Goal: Task Accomplishment & Management: Manage account settings

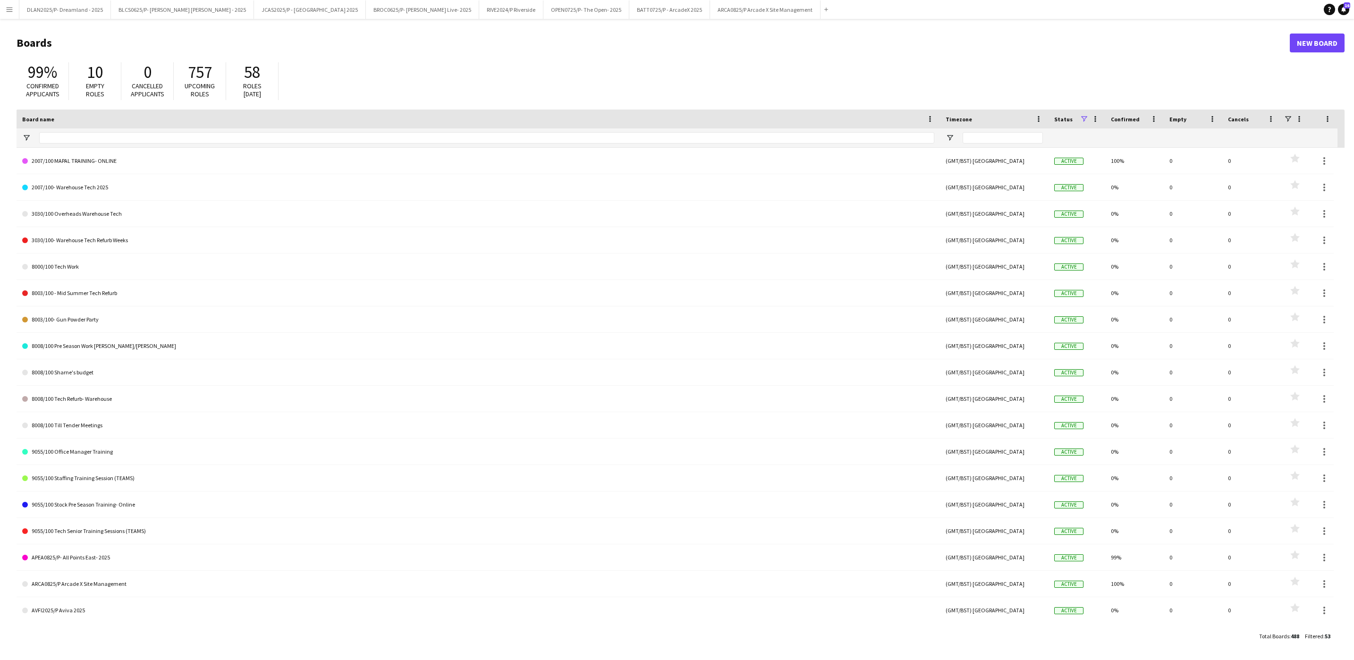
click at [137, 128] on div at bounding box center [486, 137] width 895 height 19
click at [141, 140] on input "Board name Filter Input" at bounding box center [486, 137] width 895 height 11
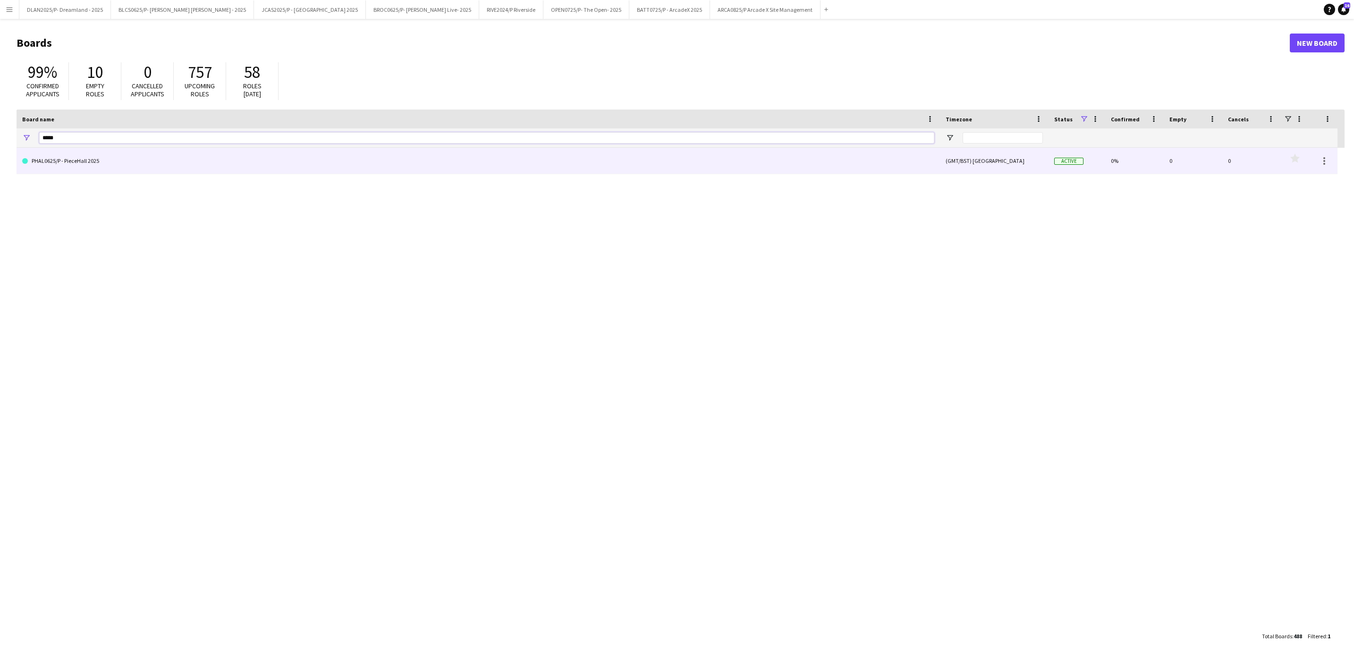
type input "*****"
click at [170, 163] on link "PHAL0625/P - PieceHall 2025" at bounding box center [478, 161] width 912 height 26
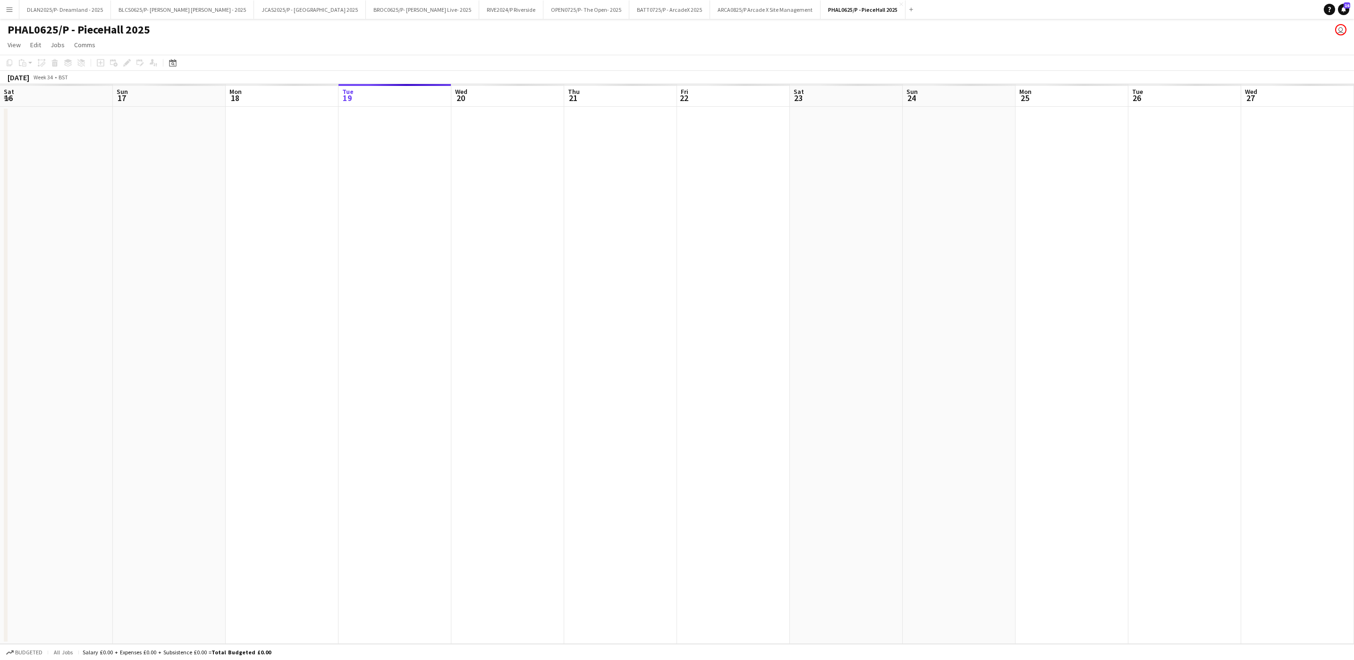
scroll to position [0, 226]
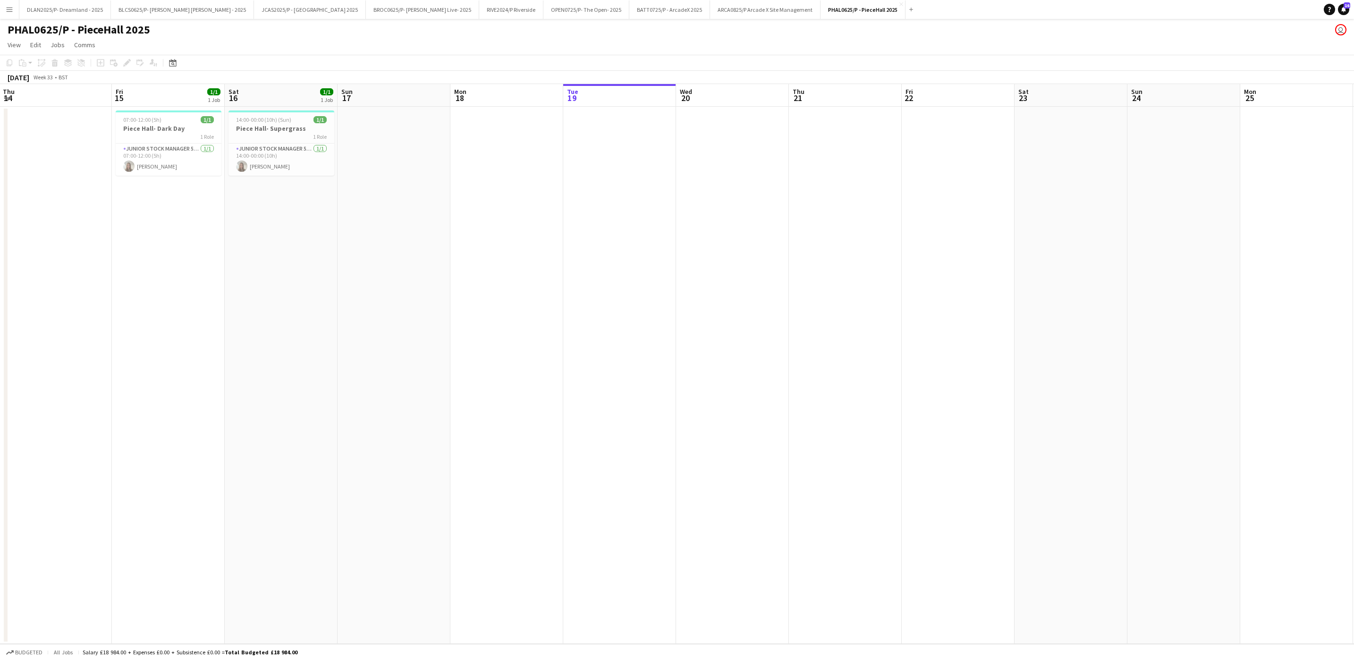
drag, startPoint x: 645, startPoint y: 208, endPoint x: 878, endPoint y: 278, distance: 243.5
click at [878, 278] on app-calendar-viewport "Tue 12 Wed 13 Thu 14 Fri 15 1/1 1 Job Sat 16 1/1 1 Job Sun 17 Mon 18 Tue 19 Wed…" at bounding box center [677, 364] width 1354 height 560
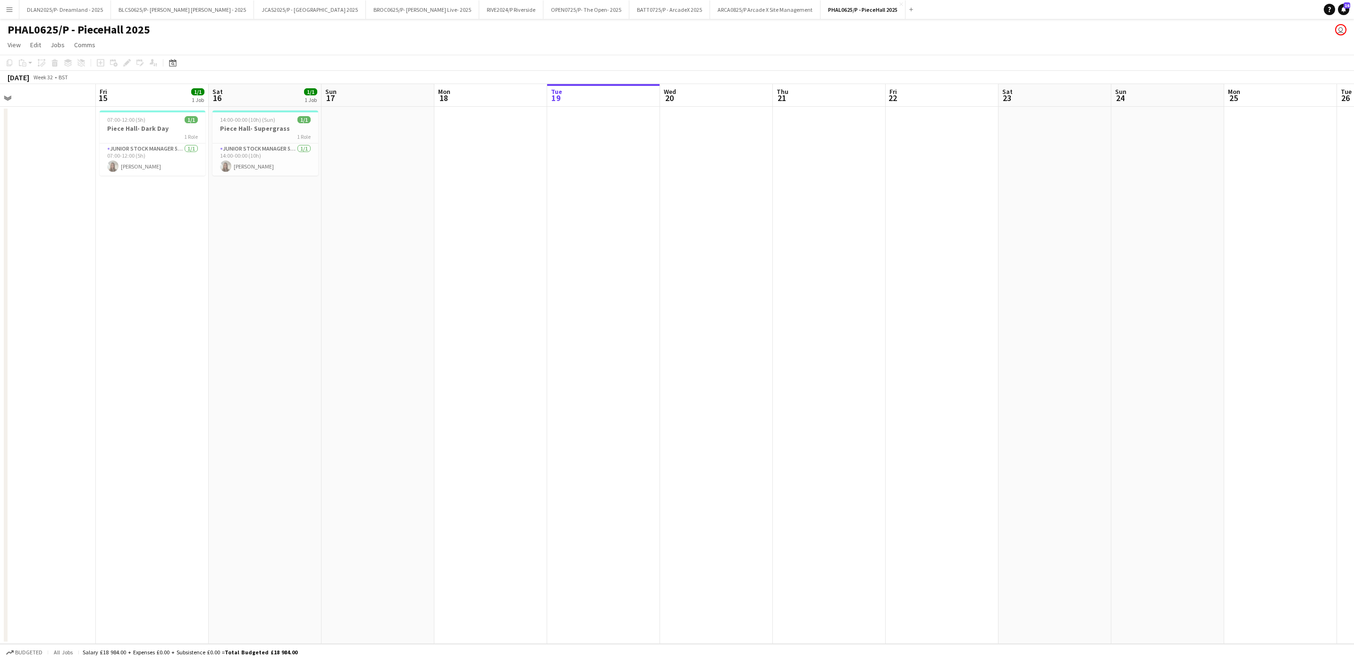
drag, startPoint x: 307, startPoint y: 248, endPoint x: 159, endPoint y: 224, distance: 150.7
click at [159, 224] on app-calendar-viewport "Mon 11 1/1 1 Job Tue 12 2/2 2 Jobs Wed 13 1/1 1 Job Thu 14 Fri 15 1/1 1 Job Sat…" at bounding box center [677, 364] width 1354 height 560
drag, startPoint x: 789, startPoint y: 215, endPoint x: 3, endPoint y: 220, distance: 785.7
click at [3, 220] on div "Mon 11 1/1 1 Job Tue 12 2/2 2 Jobs Wed 13 1/1 1 Job Thu 14 Fri 15 1/1 1 Job Sat…" at bounding box center [677, 364] width 1354 height 560
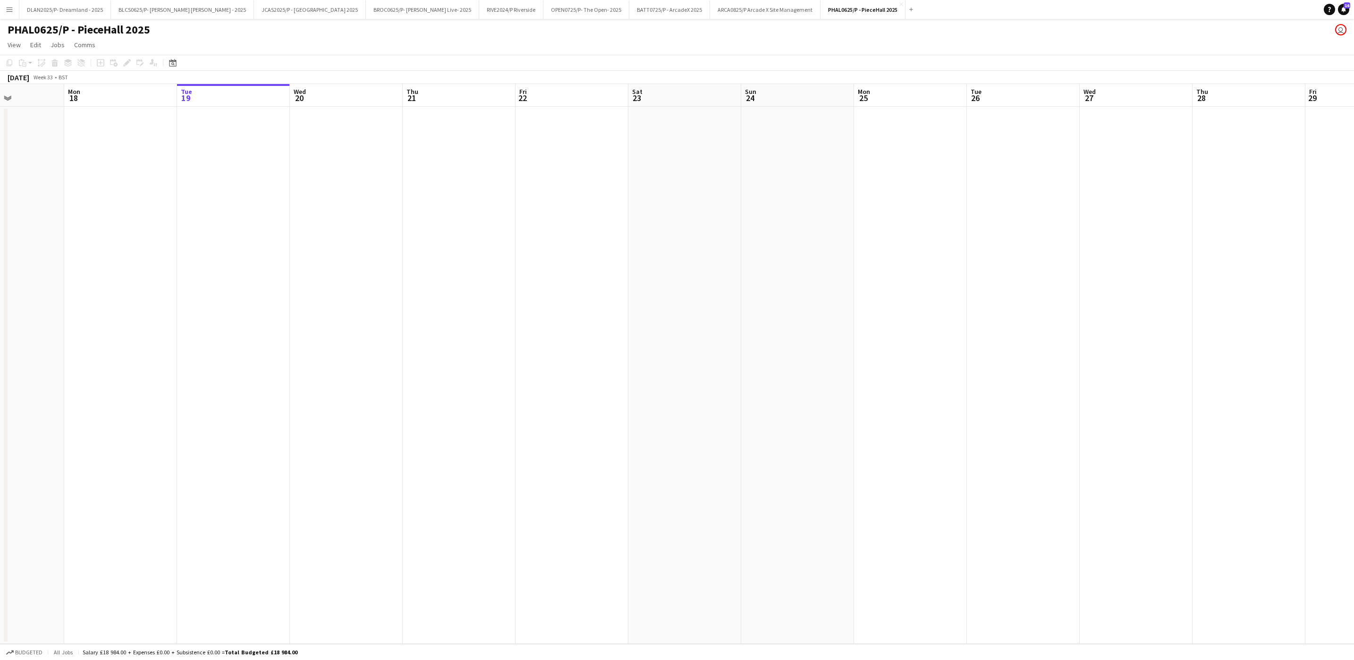
scroll to position [0, 347]
drag, startPoint x: 672, startPoint y: 191, endPoint x: 349, endPoint y: 217, distance: 324.0
click at [349, 217] on app-calendar-viewport "Thu 14 Fri 15 1/1 1 Job Sat 16 1/1 1 Job Sun 17 Mon 18 Tue 19 Wed 20 Thu 21 Fri…" at bounding box center [677, 364] width 1354 height 560
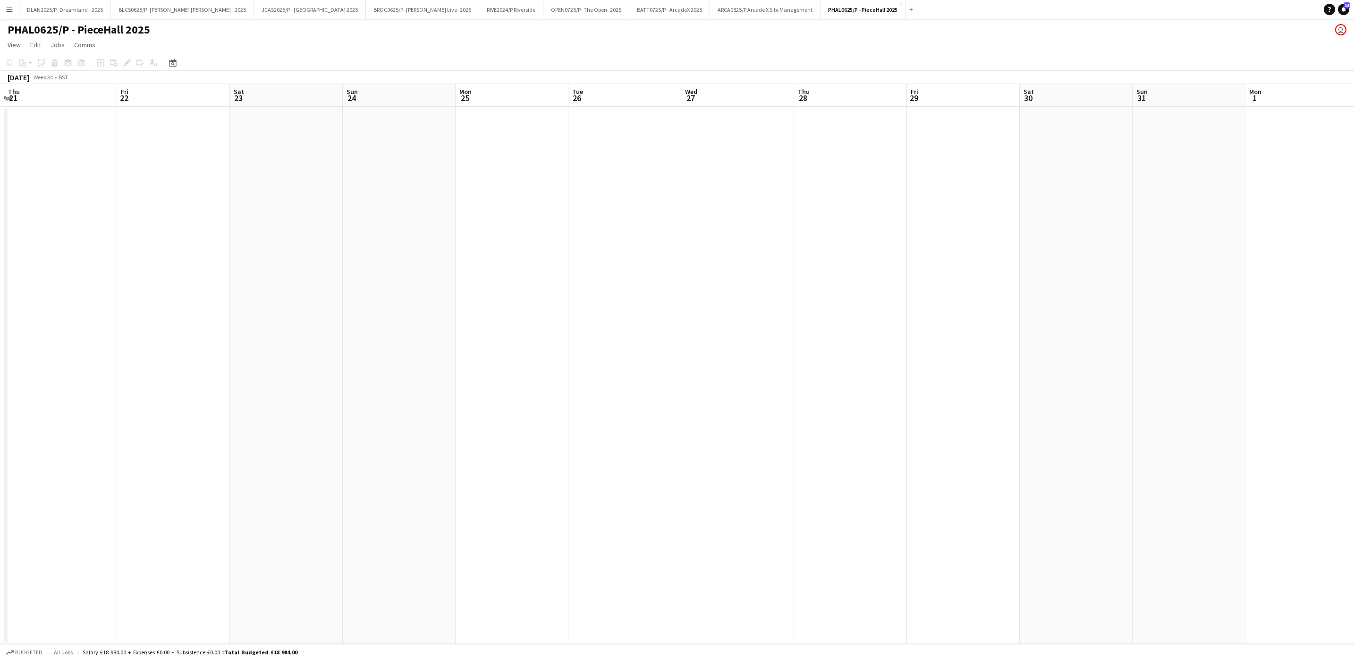
drag, startPoint x: 737, startPoint y: 252, endPoint x: 47, endPoint y: 231, distance: 690.2
click at [47, 234] on app-calendar-viewport "Mon 18 Tue 19 Wed 20 Thu 21 Fri 22 Sat 23 Sun 24 Mon 25 Tue 26 Wed 27 Thu 28 Fr…" at bounding box center [677, 364] width 1354 height 560
drag, startPoint x: 1070, startPoint y: 284, endPoint x: 227, endPoint y: 289, distance: 842.9
click at [227, 289] on app-calendar-viewport "Thu 28 Fri 29 Sat 30 Sun 31 Mon 1 Tue 2 Wed 3 Thu 4 Fri 5 Sat 6 Sun 7 Mon 8 Tue…" at bounding box center [677, 364] width 1354 height 560
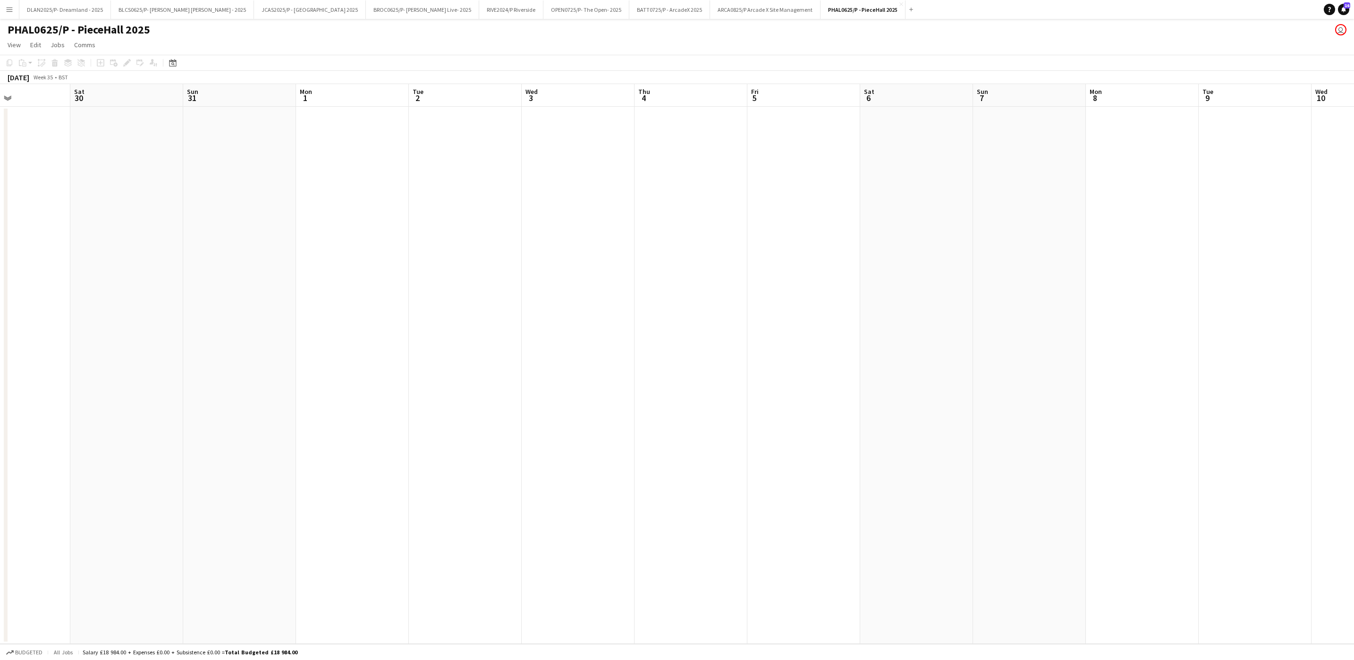
drag, startPoint x: 509, startPoint y: 200, endPoint x: 496, endPoint y: 203, distance: 13.0
click at [518, 203] on app-calendar-viewport "Wed 27 Thu 28 Fri 29 Sat 30 Sun 31 Mon 1 Tue 2 Wed 3 Thu 4 Fri 5 Sat 6 Sun 7 Mo…" at bounding box center [677, 364] width 1354 height 560
drag, startPoint x: 461, startPoint y: 207, endPoint x: 1247, endPoint y: 275, distance: 788.7
click at [1247, 275] on app-calendar-viewport "Fri 22 Sat 23 Sun 24 Mon 25 Tue 26 Wed 27 Thu 28 Fri 29 Sat 30 Sun 31 Mon 1 Tue…" at bounding box center [677, 364] width 1354 height 560
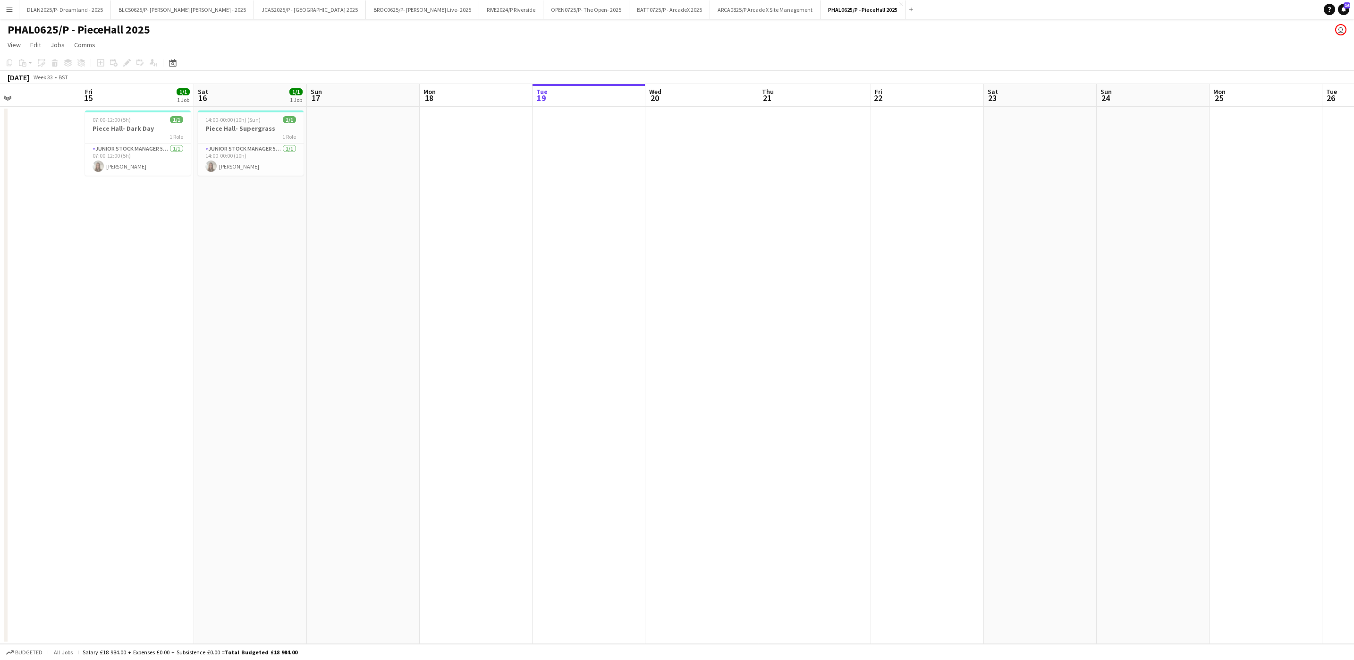
scroll to position [0, 246]
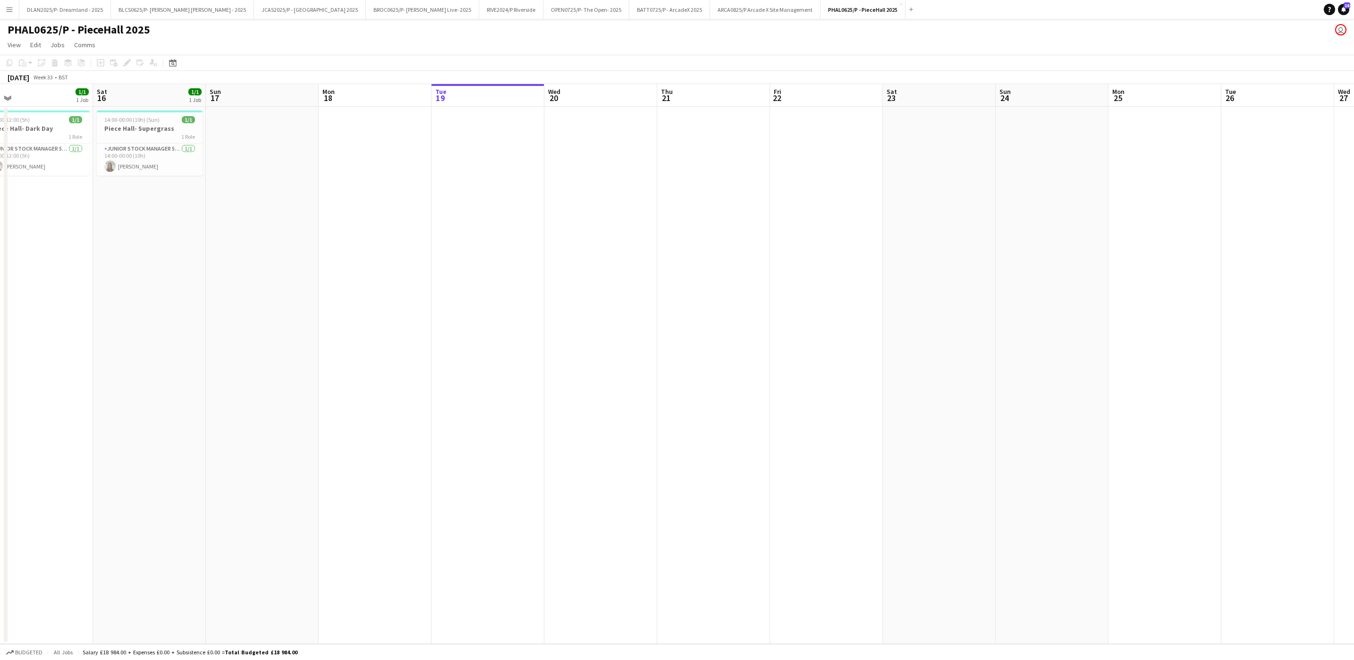
drag, startPoint x: 417, startPoint y: 258, endPoint x: 1070, endPoint y: 197, distance: 655.4
click at [1197, 196] on app-calendar-viewport "Wed 13 1/1 1 Job Thu 14 Fri 15 1/1 1 Job Sat 16 1/1 1 Job Sun 17 Mon 18 Tue 19 …" at bounding box center [677, 364] width 1354 height 560
click at [127, 134] on div "1 Role" at bounding box center [150, 137] width 106 height 8
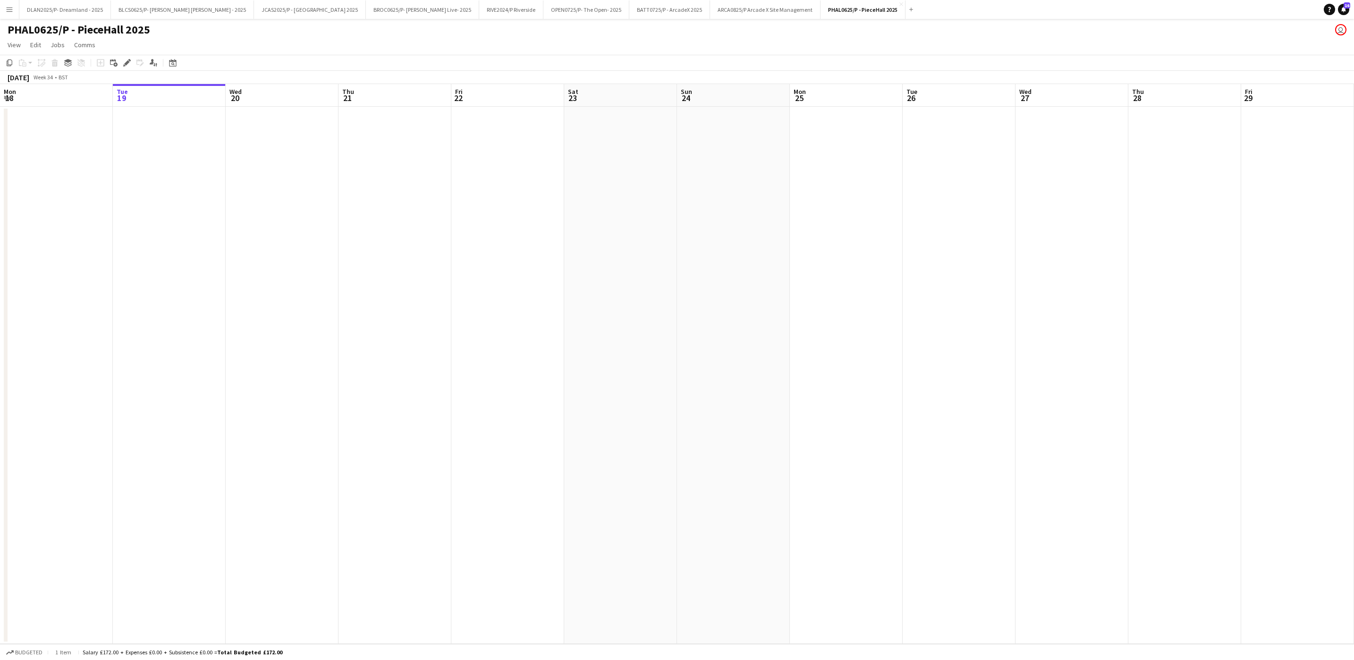
drag, startPoint x: 696, startPoint y: 250, endPoint x: -650, endPoint y: 298, distance: 1346.6
click at [0, 298] on html "Menu Boards Boards Boards All jobs Status Workforce Workforce My Workforce Recr…" at bounding box center [677, 330] width 1354 height 660
drag, startPoint x: 849, startPoint y: 235, endPoint x: 322, endPoint y: 279, distance: 528.3
click at [322, 279] on app-calendar-viewport "Wed 20 Thu 21 Fri 22 Sat 23 Sun 24 Mon 25 Tue 26 Wed 27 Thu 28 Fri 29 Sat 30 Su…" at bounding box center [677, 364] width 1354 height 560
drag, startPoint x: 760, startPoint y: 230, endPoint x: 414, endPoint y: 254, distance: 346.5
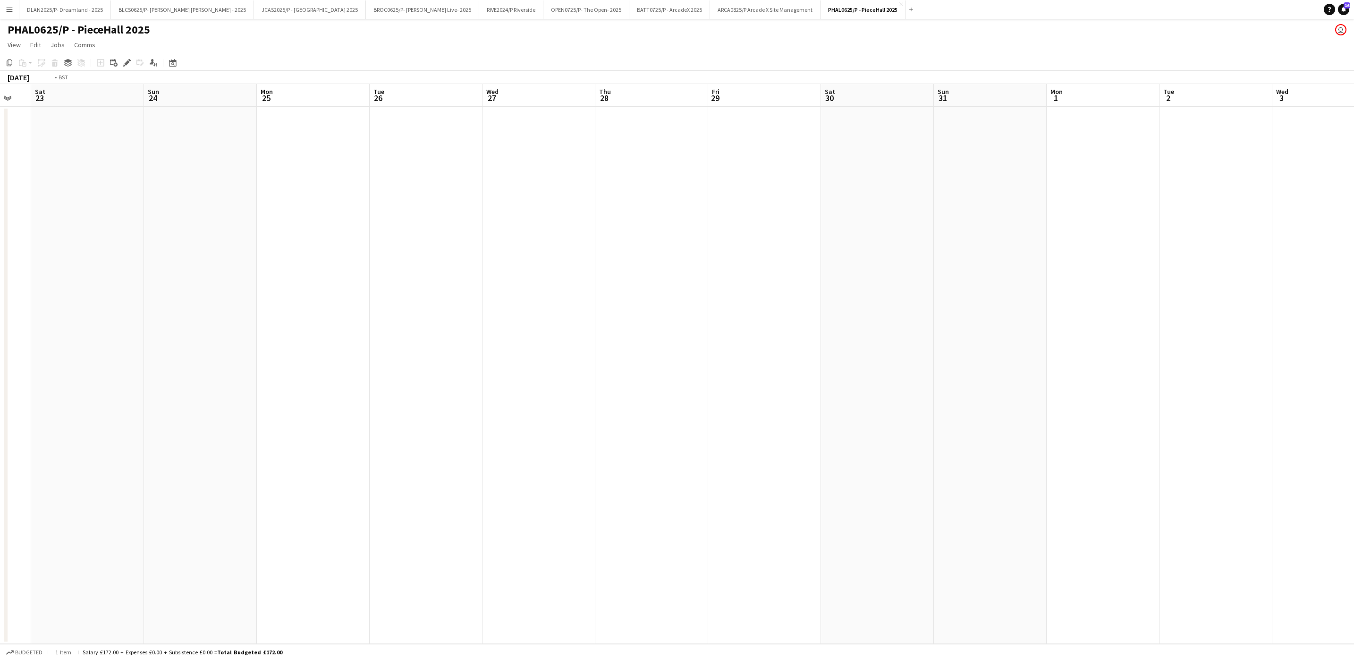
click at [414, 254] on app-calendar-viewport "Wed 20 Thu 21 Fri 22 Sat 23 Sun 24 Mon 25 Tue 26 Wed 27 Thu 28 Fri 29 Sat 30 Su…" at bounding box center [677, 364] width 1354 height 560
drag, startPoint x: 639, startPoint y: 222, endPoint x: 356, endPoint y: 251, distance: 284.7
click at [356, 251] on app-calendar-viewport "Tue 26 Wed 27 Thu 28 Fri 29 Sat 30 Sun 31 Mon 1 Tue 2 Wed 3 Thu 4 Fri 5 Sat 6 S…" at bounding box center [677, 364] width 1354 height 560
click at [336, 170] on app-date-cell at bounding box center [368, 375] width 113 height 537
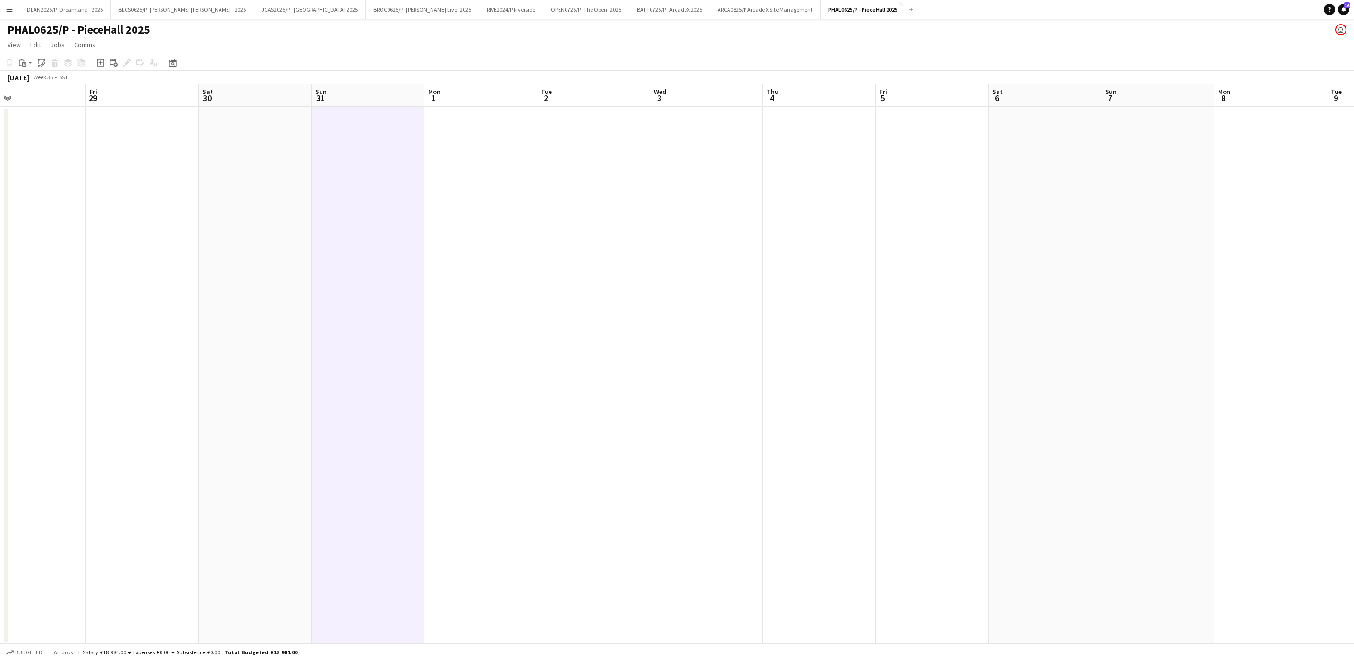
click at [465, 162] on app-date-cell at bounding box center [481, 375] width 113 height 537
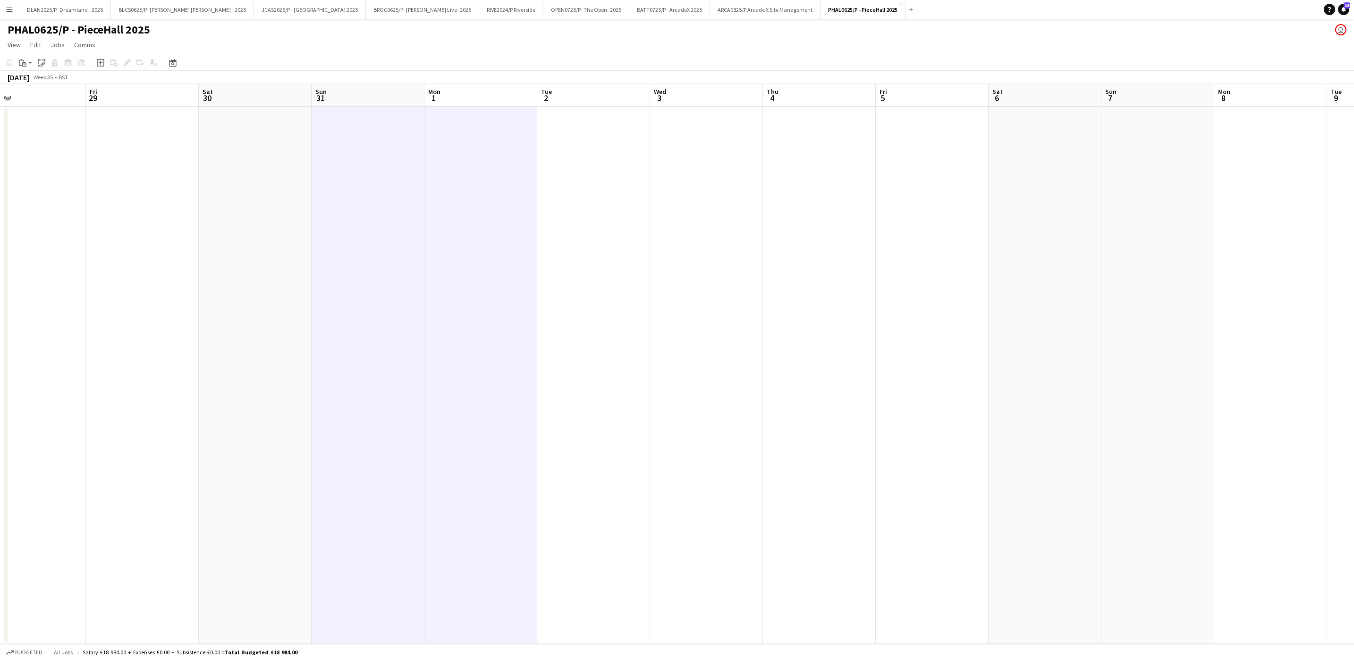
click at [613, 162] on app-date-cell at bounding box center [593, 375] width 113 height 537
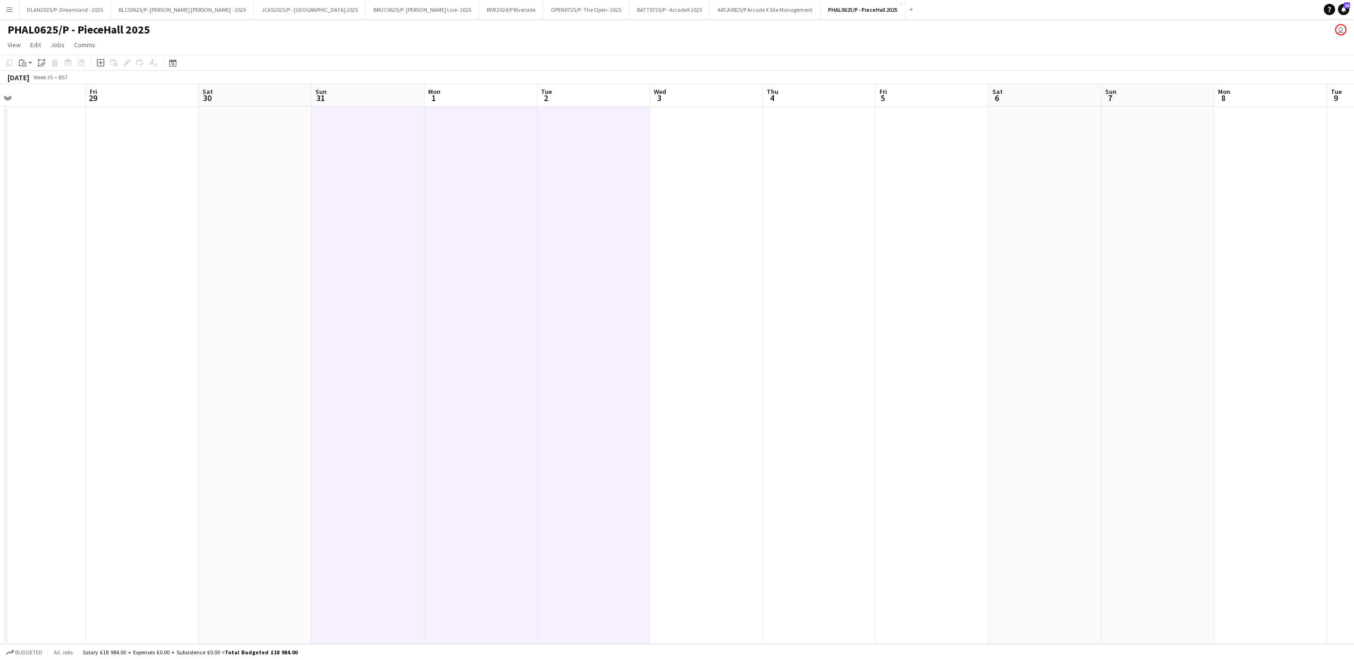
click at [697, 161] on app-date-cell at bounding box center [706, 375] width 113 height 537
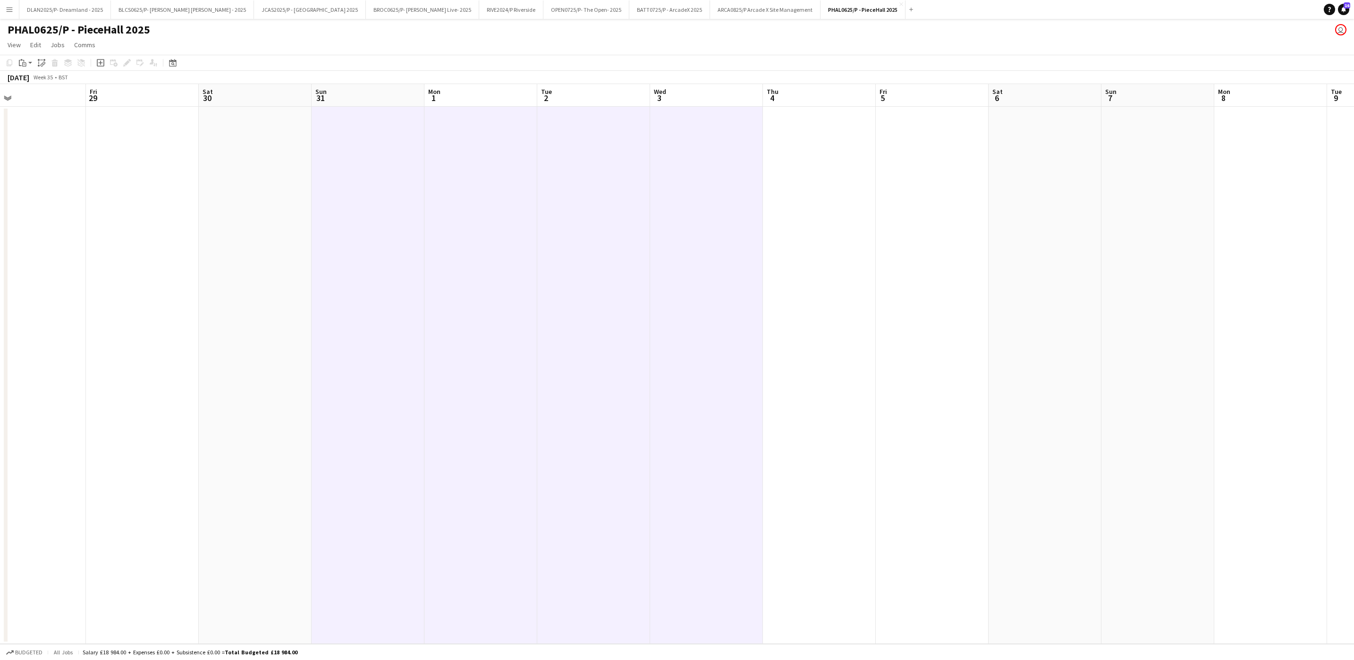
click at [788, 155] on app-date-cell at bounding box center [819, 375] width 113 height 537
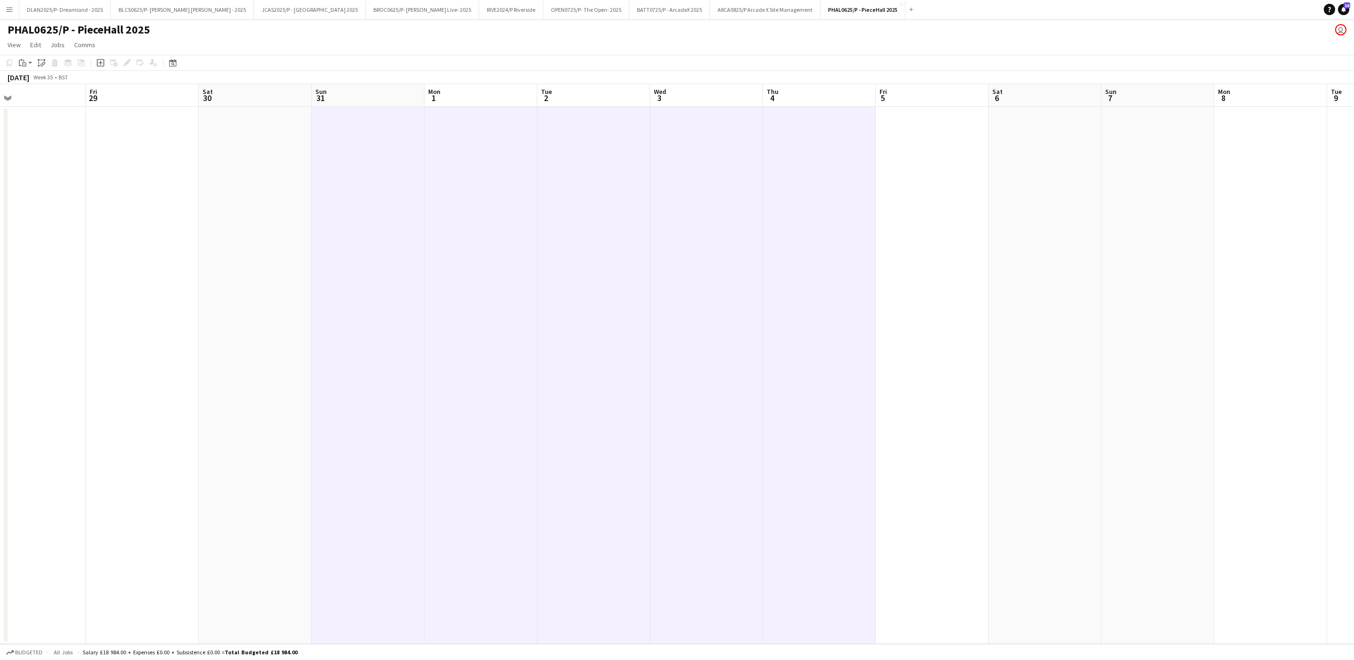
click at [482, 197] on app-date-cell at bounding box center [481, 375] width 113 height 537
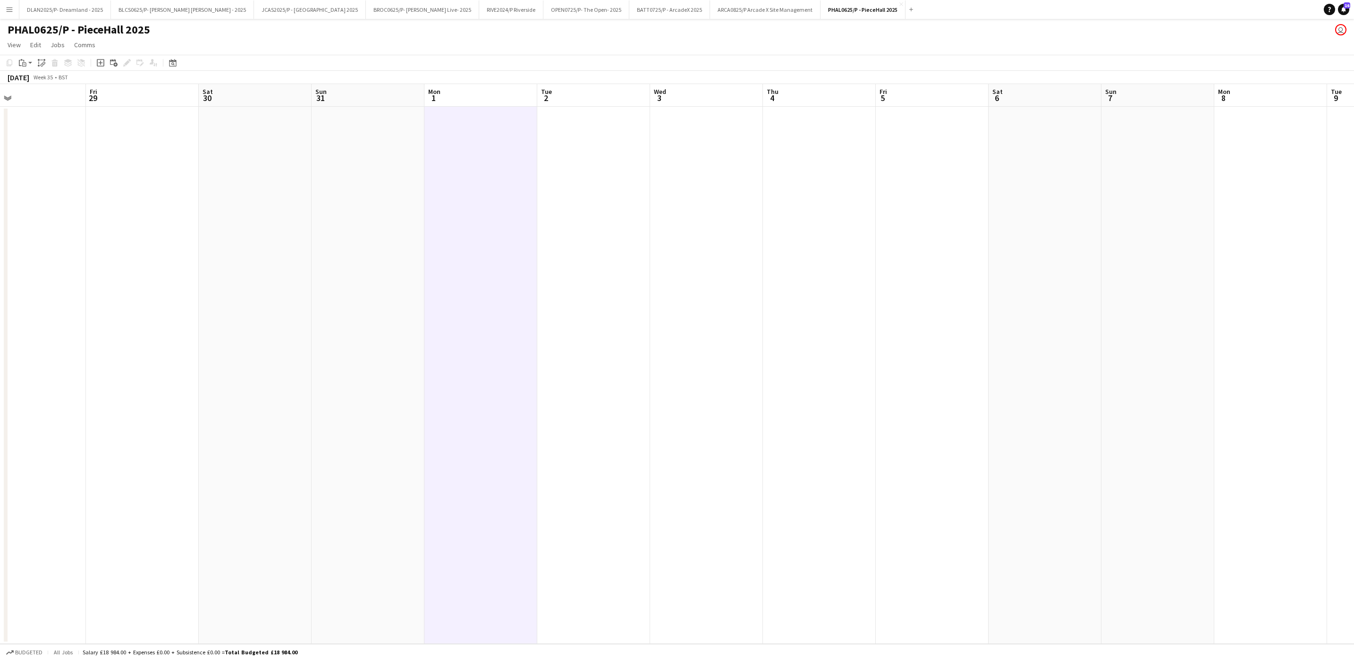
click at [391, 136] on app-date-cell at bounding box center [368, 375] width 113 height 537
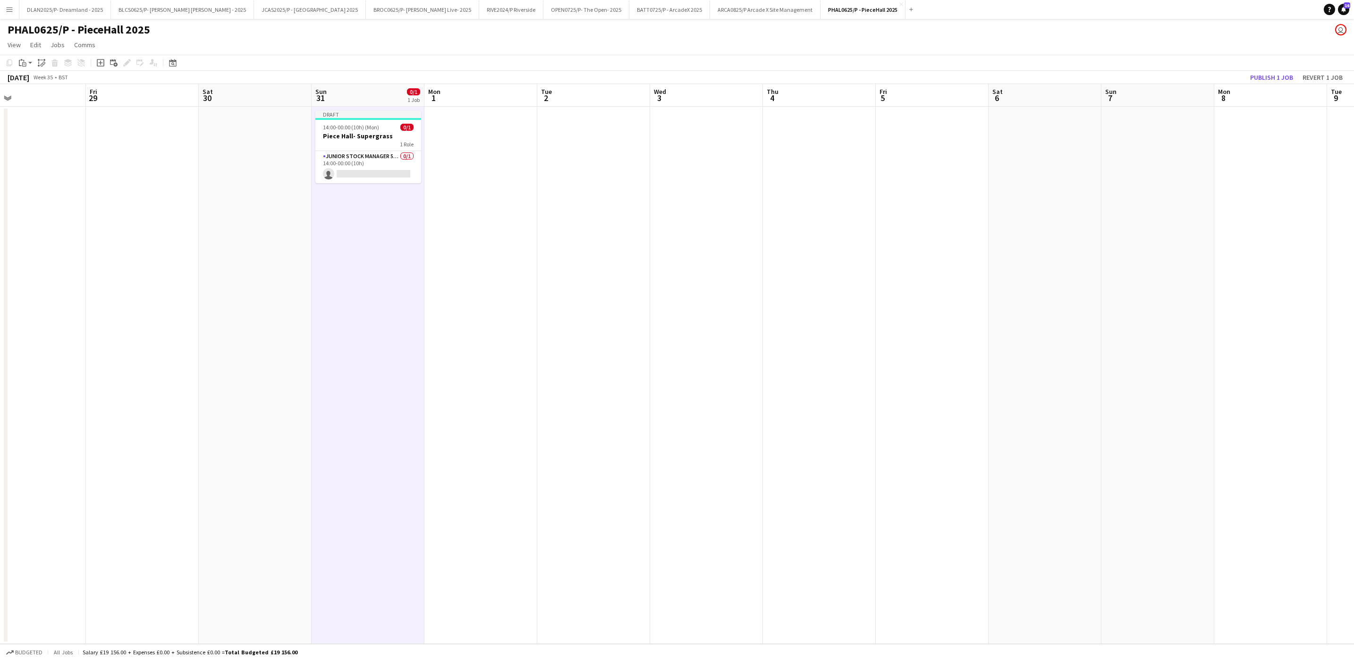
click at [412, 200] on app-date-cell "Draft 14:00-00:00 (10h) (Mon) 0/1 Piece Hall- Supergrass 1 Role Junior Stock Ma…" at bounding box center [368, 375] width 113 height 537
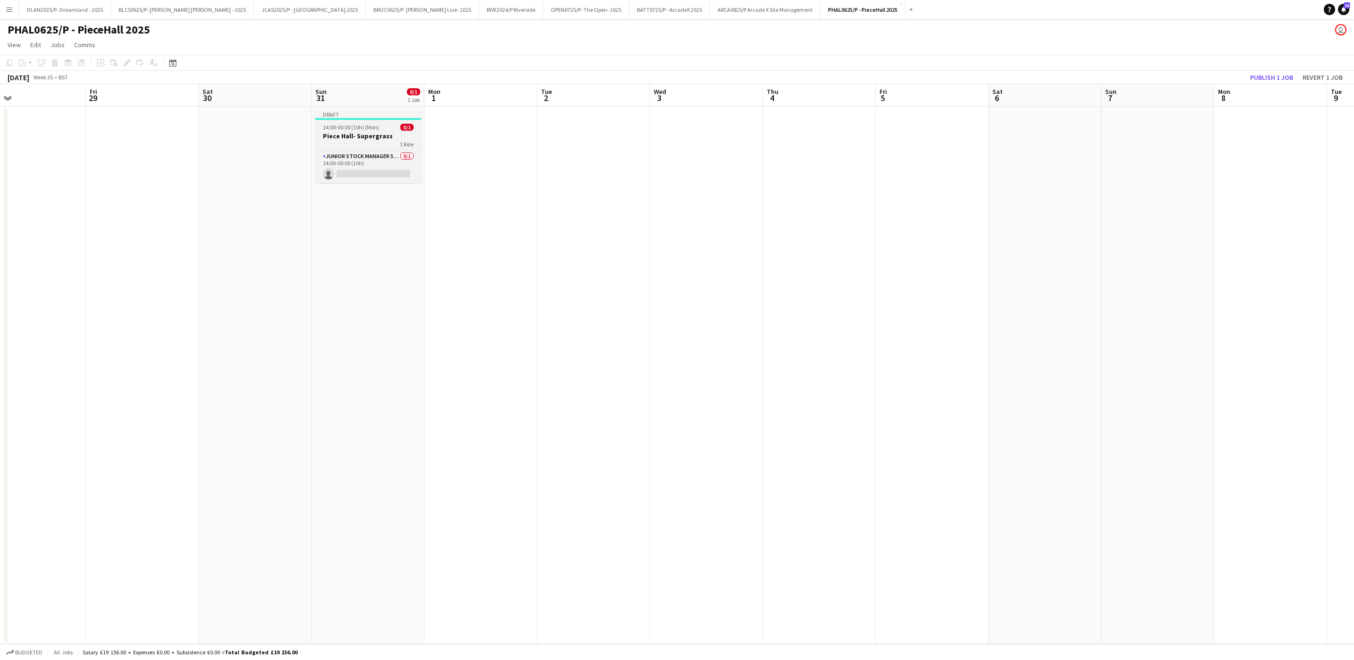
click at [370, 137] on h3 "Piece Hall- Supergrass" at bounding box center [368, 136] width 106 height 8
click at [363, 137] on h3 "Piece Hall- Supergrass" at bounding box center [368, 137] width 104 height 8
click at [363, 137] on h3 "Piece Hall- Supergrass" at bounding box center [368, 136] width 106 height 8
click at [123, 55] on app-toolbar "Copy Paste Paste Ctrl+V Paste with crew Ctrl+Shift+V Paste linked Job [GEOGRAPH…" at bounding box center [677, 63] width 1354 height 16
click at [312, 133] on app-date-cell "Draft 14:00-00:00 (10h) (Mon) 0/1 Piece Hall- Supergrass 1 Role Junior Stock Ma…" at bounding box center [368, 375] width 113 height 537
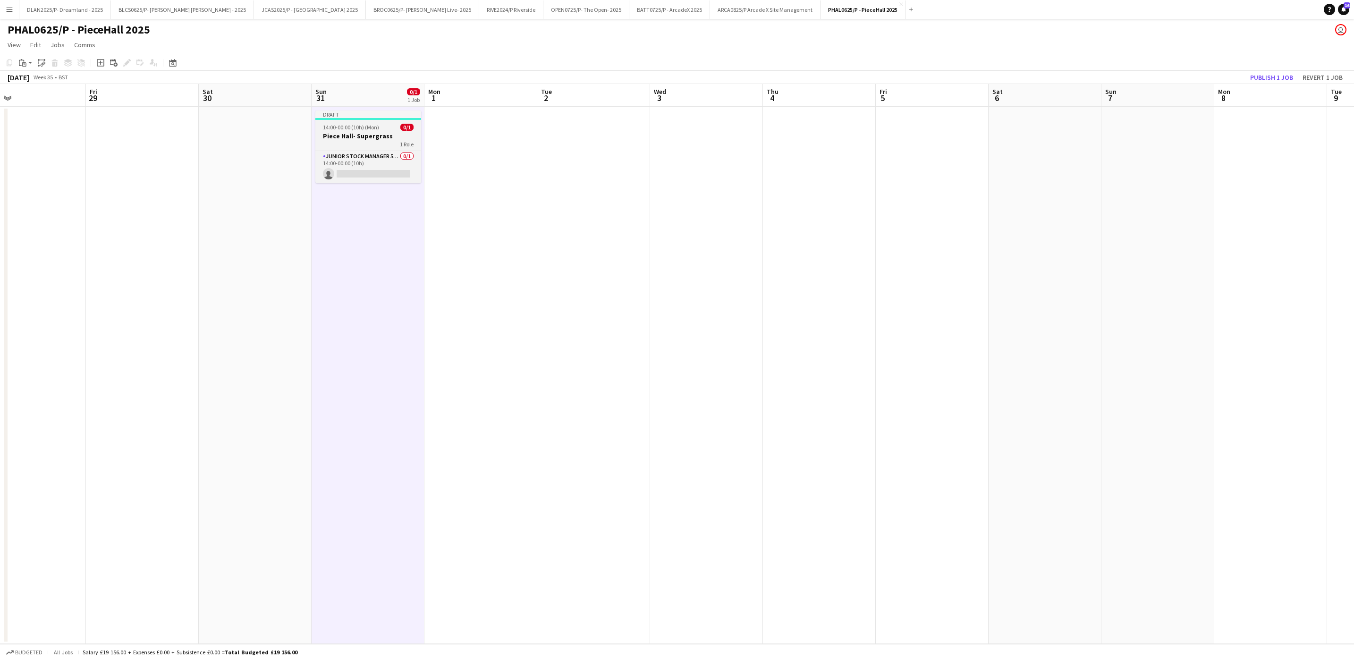
click at [321, 137] on h3 "Piece Hall- Supergrass" at bounding box center [368, 136] width 106 height 8
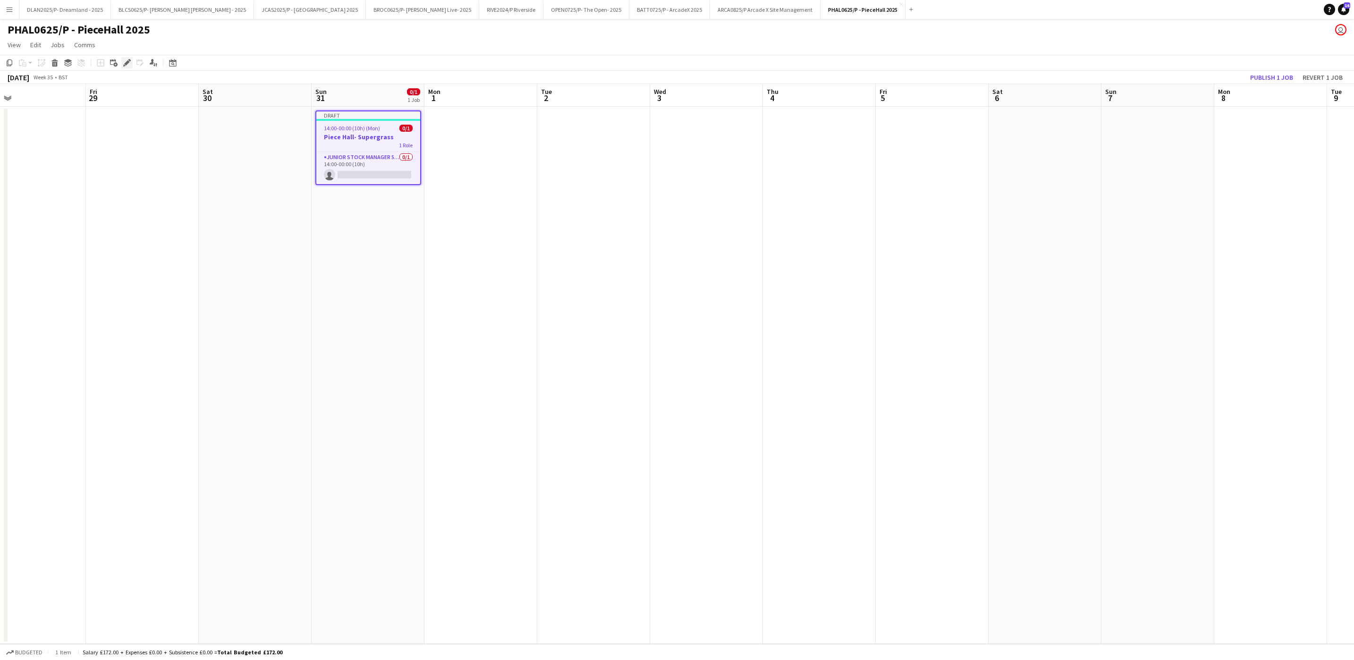
click at [121, 64] on div "Edit" at bounding box center [126, 62] width 11 height 11
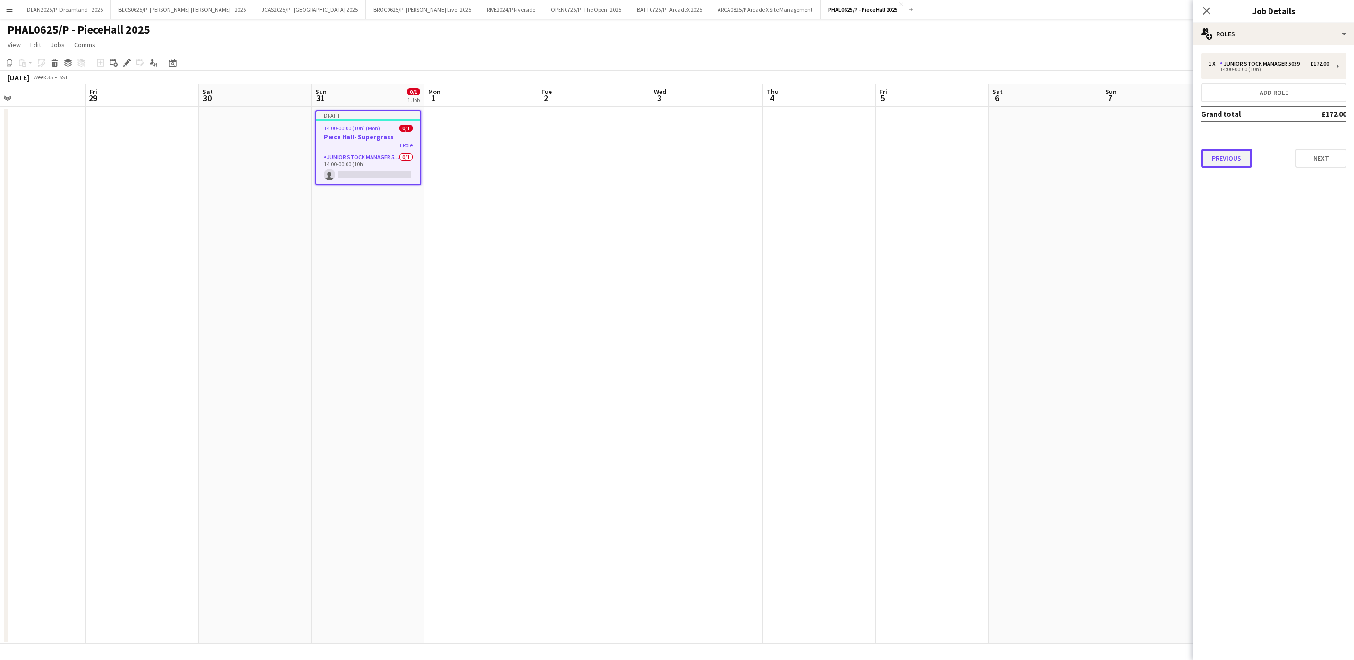
click at [1223, 164] on button "Previous" at bounding box center [1226, 158] width 51 height 19
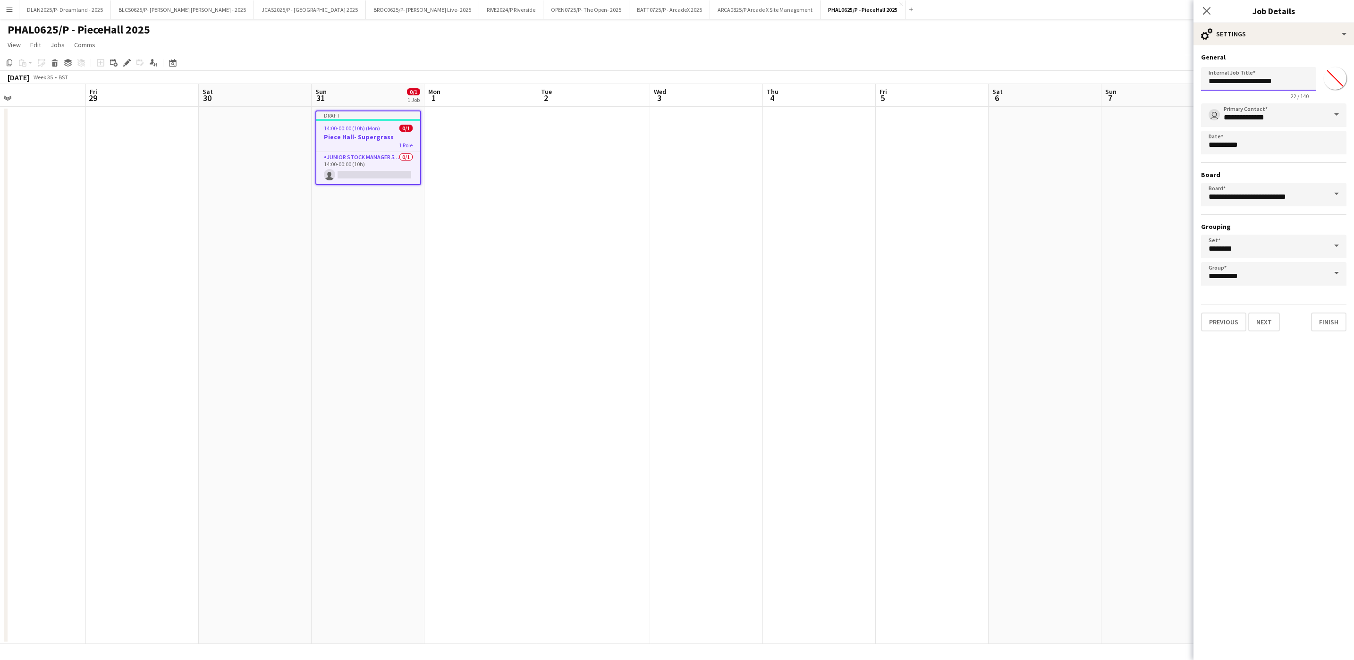
click at [1290, 74] on input "**********" at bounding box center [1258, 79] width 115 height 24
type input "**********"
click at [1342, 108] on span at bounding box center [1337, 114] width 20 height 23
click at [1286, 204] on span "user [PERSON_NAME]" at bounding box center [1274, 202] width 130 height 14
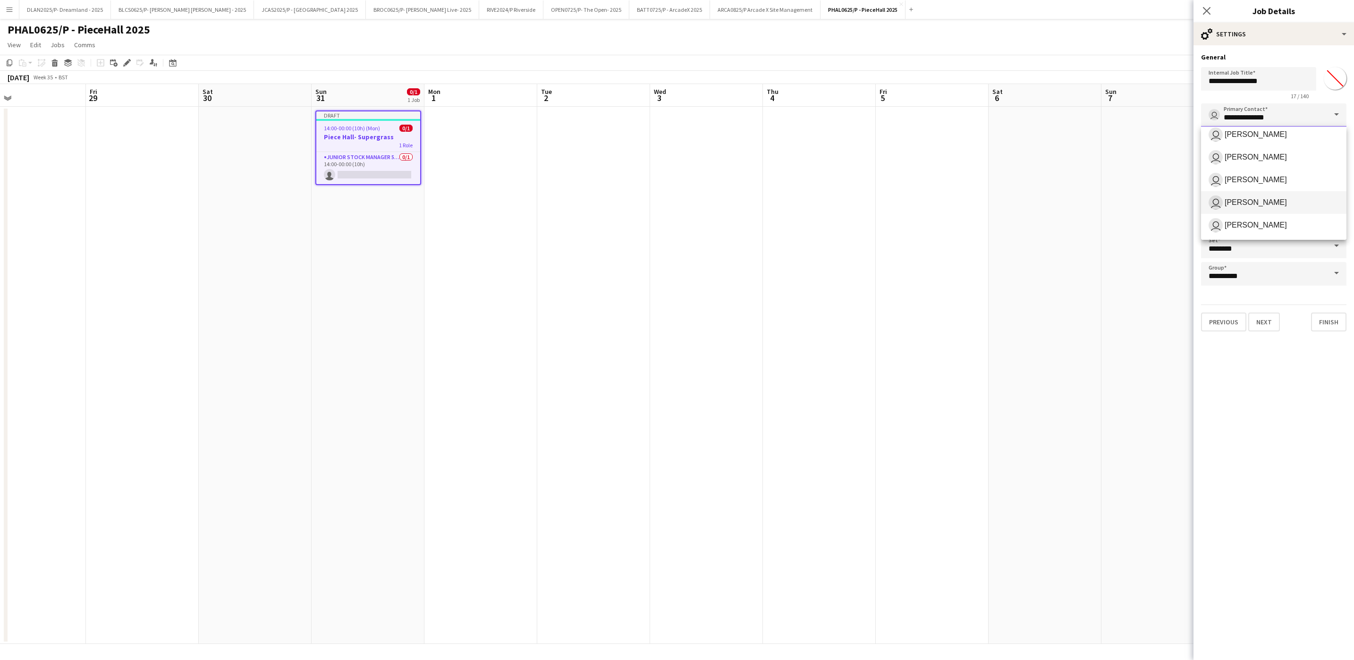
type input "**********"
click at [1340, 85] on input "*******" at bounding box center [1335, 78] width 34 height 34
type input "*******"
click at [1268, 322] on button "Next" at bounding box center [1264, 322] width 32 height 19
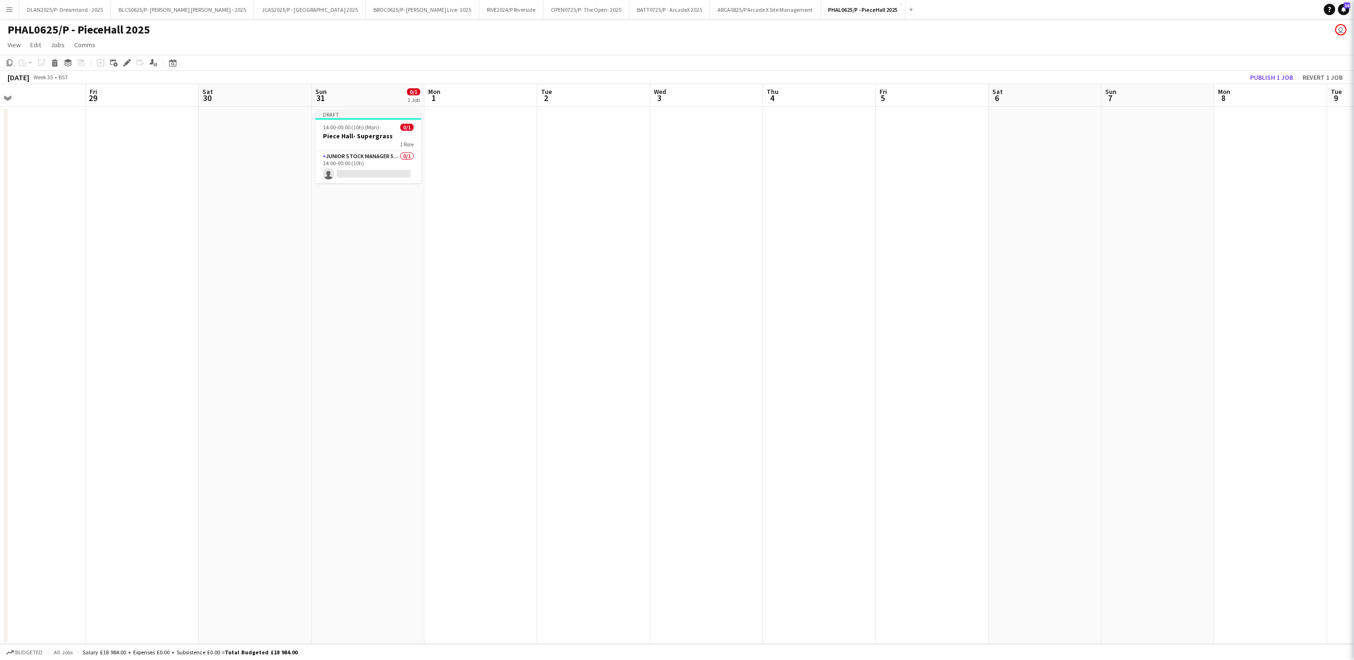
click at [1256, 67] on app-toolbar "Copy Paste Paste Ctrl+V Paste with crew Ctrl+Shift+V Paste linked Job [GEOGRAPH…" at bounding box center [677, 63] width 1354 height 16
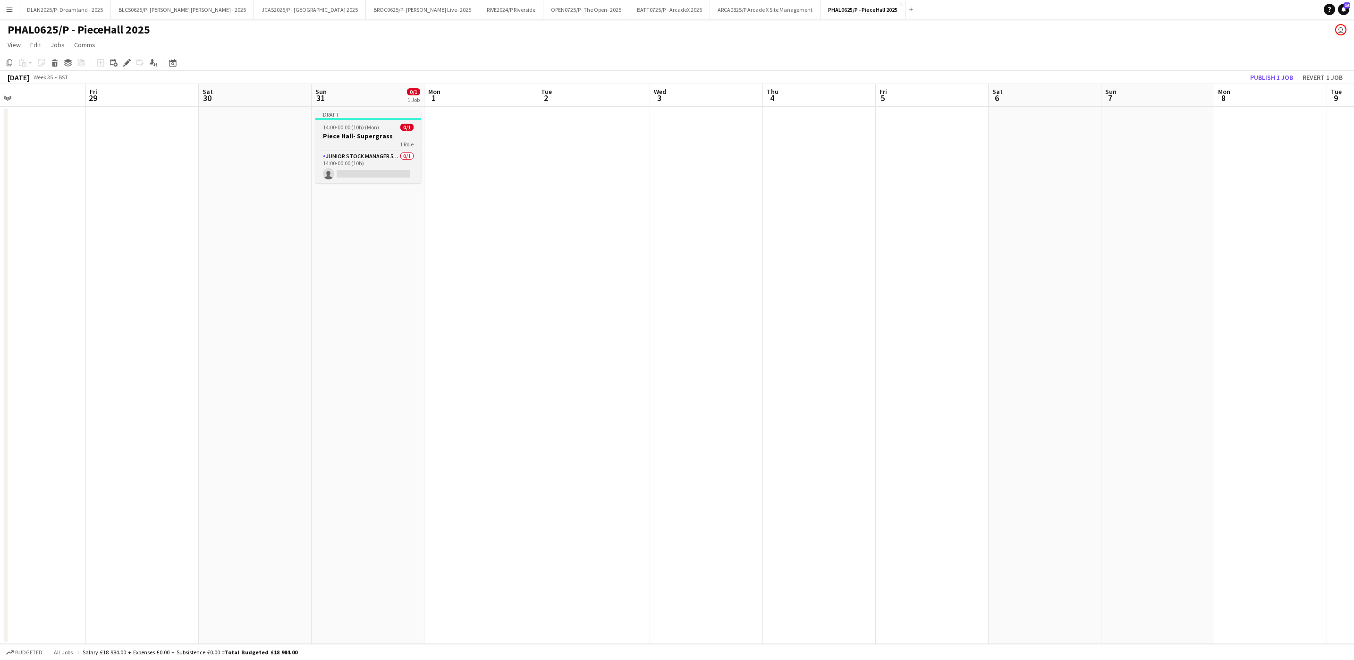
click at [368, 146] on div "1 Role" at bounding box center [368, 144] width 106 height 8
click at [127, 62] on icon at bounding box center [126, 62] width 5 height 5
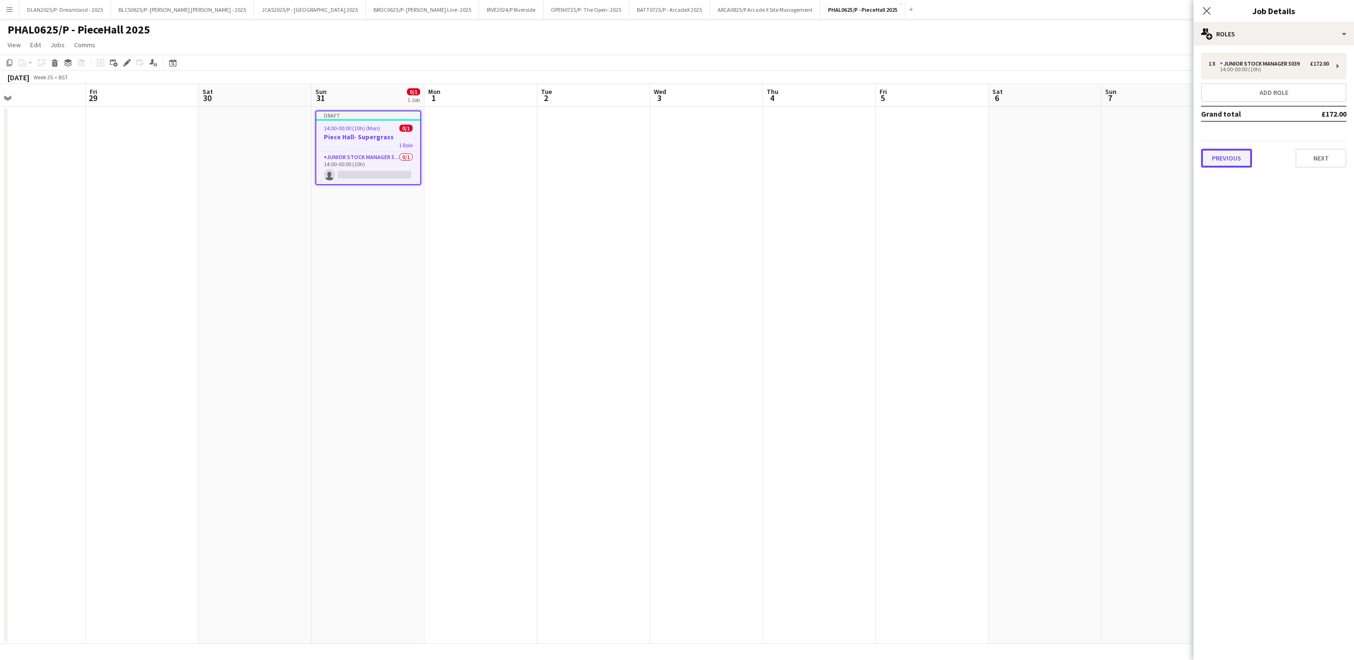
click at [1230, 159] on button "Previous" at bounding box center [1226, 158] width 51 height 19
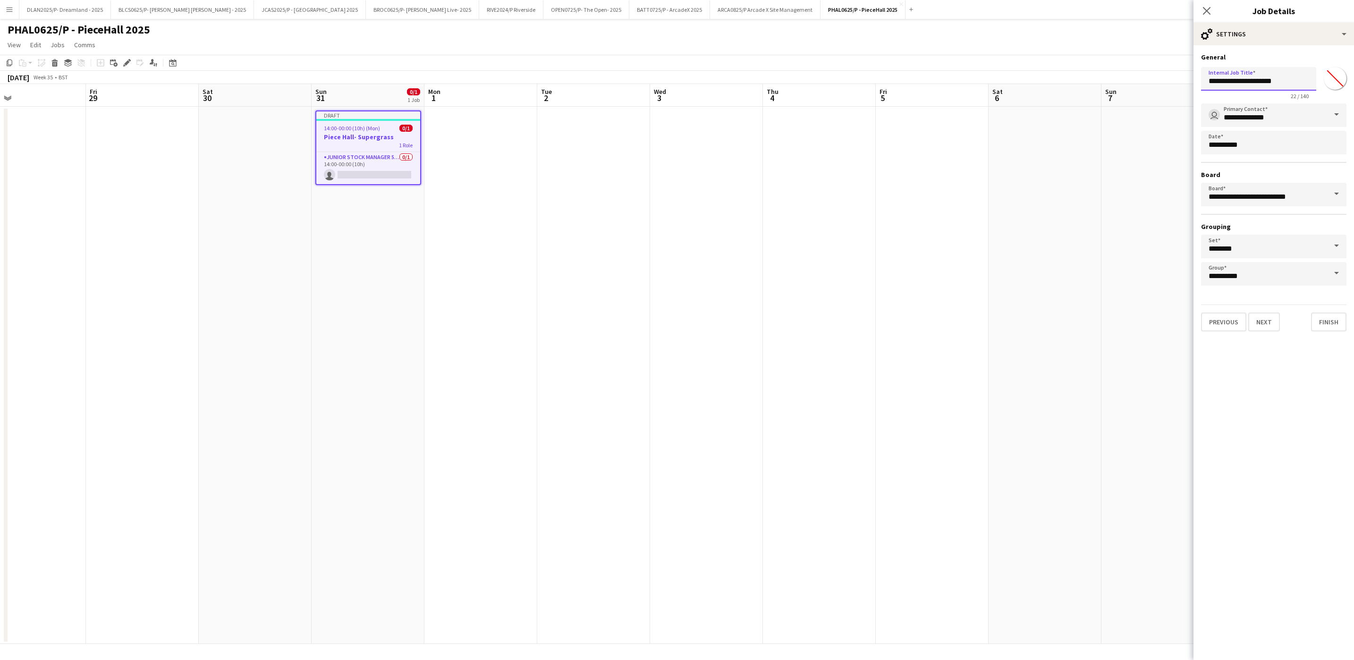
drag, startPoint x: 1288, startPoint y: 84, endPoint x: 1241, endPoint y: 93, distance: 47.5
click at [1241, 93] on app-form-group "**********" at bounding box center [1258, 83] width 115 height 33
type input "**********"
click at [1354, 71] on html "Menu Boards Boards Boards All jobs Status Workforce Workforce My Workforce Recr…" at bounding box center [677, 330] width 1354 height 660
click at [1342, 74] on input "*******" at bounding box center [1335, 78] width 34 height 34
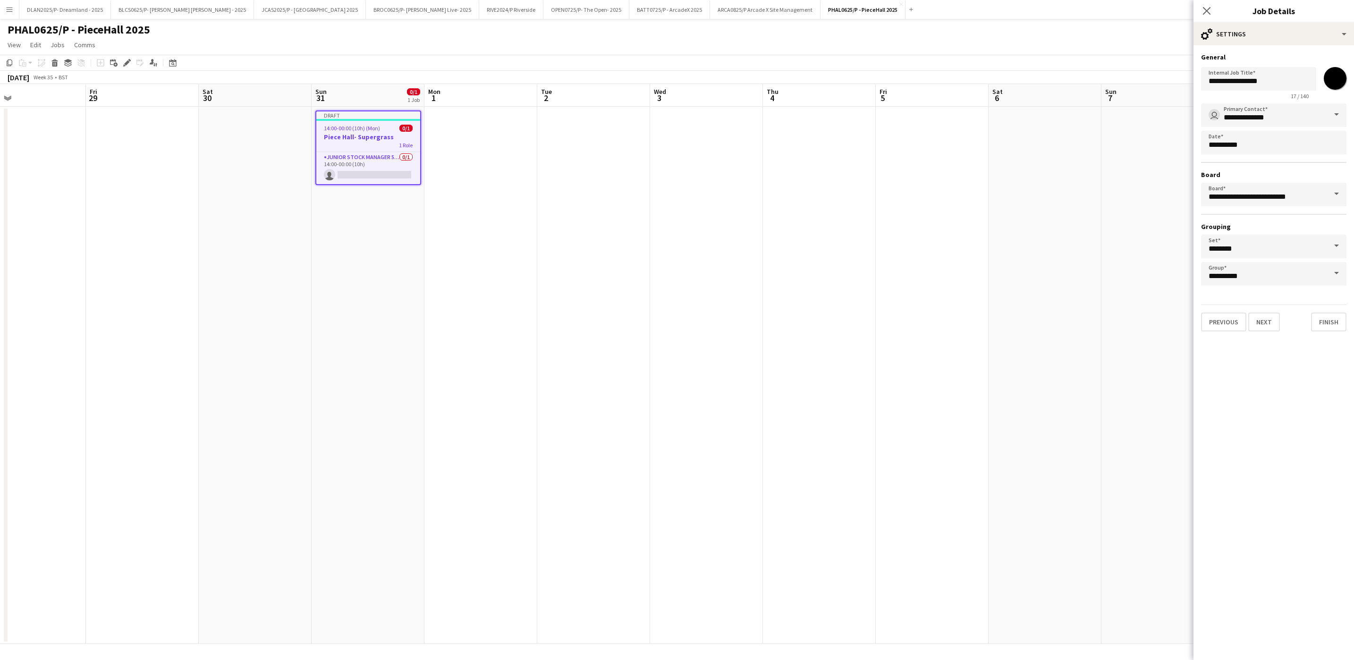
type input "*******"
click at [1302, 377] on mat-expansion-panel "**********" at bounding box center [1274, 352] width 161 height 615
click at [1299, 115] on input "**********" at bounding box center [1273, 115] width 145 height 24
click at [1268, 198] on span "[PERSON_NAME]" at bounding box center [1256, 202] width 62 height 9
type input "**********"
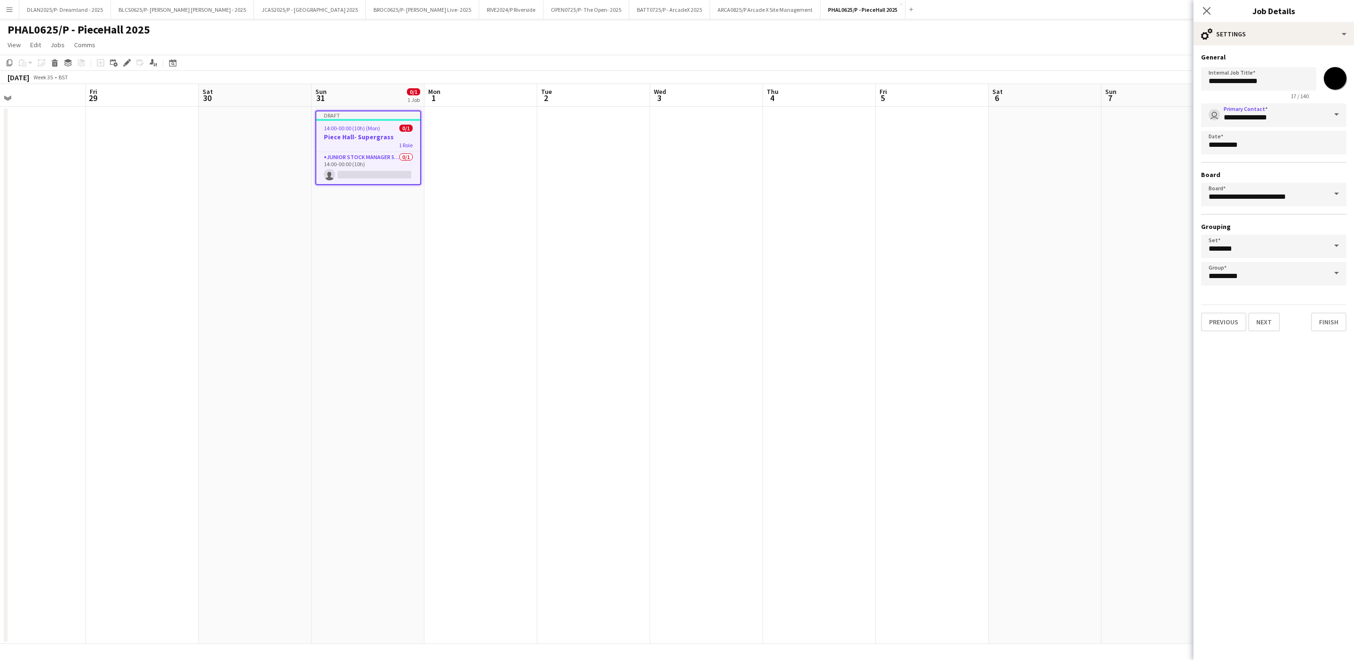
click at [1309, 393] on mat-expansion-panel "**********" at bounding box center [1274, 352] width 161 height 615
click at [1268, 321] on button "Next" at bounding box center [1264, 322] width 32 height 19
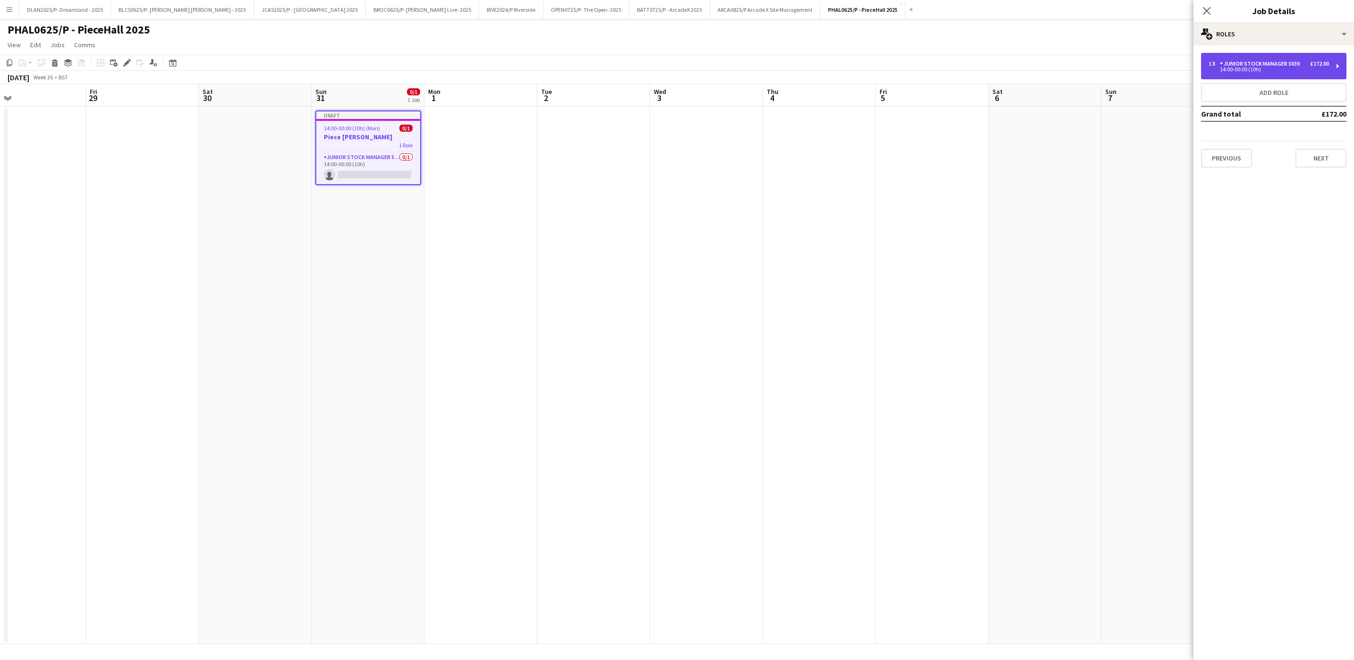
click at [1237, 67] on div "Junior Stock Manager 5039" at bounding box center [1262, 63] width 84 height 7
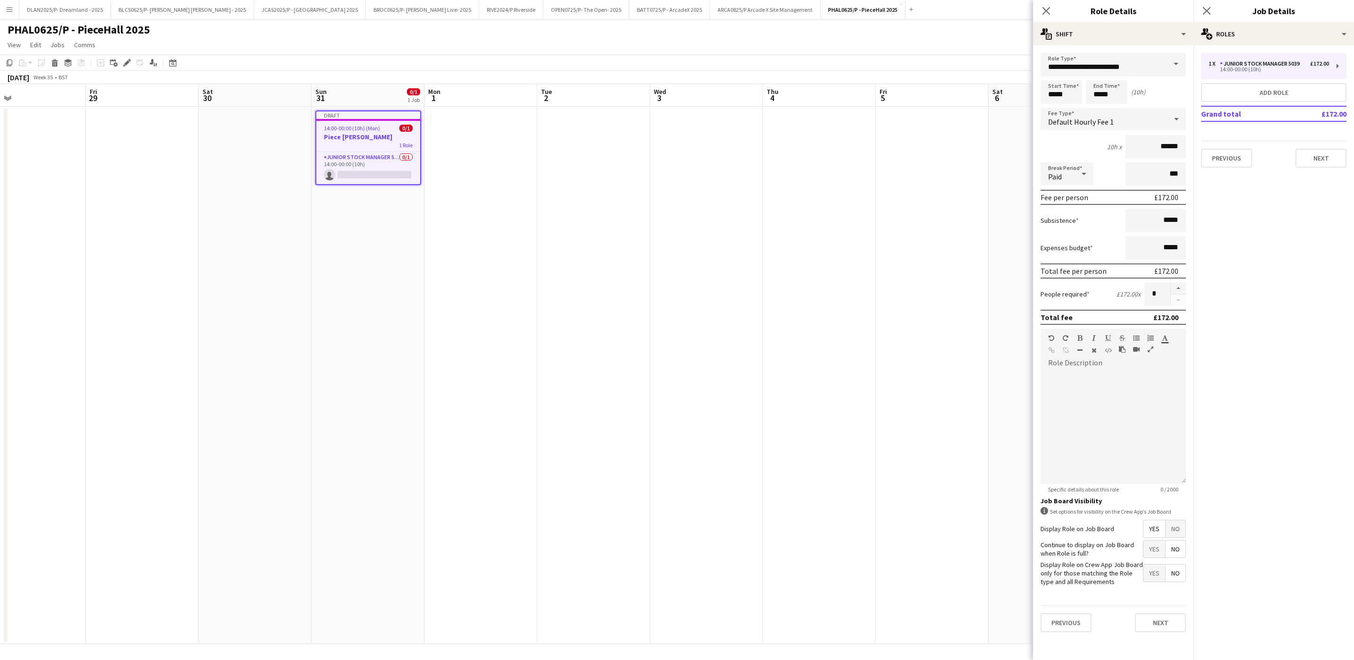
click at [1179, 61] on span at bounding box center [1176, 64] width 20 height 23
click at [1110, 74] on input "**********" at bounding box center [1113, 65] width 145 height 24
drag, startPoint x: 1138, startPoint y: 63, endPoint x: 1033, endPoint y: 54, distance: 105.2
click at [1033, 54] on form "**********" at bounding box center [1113, 346] width 161 height 587
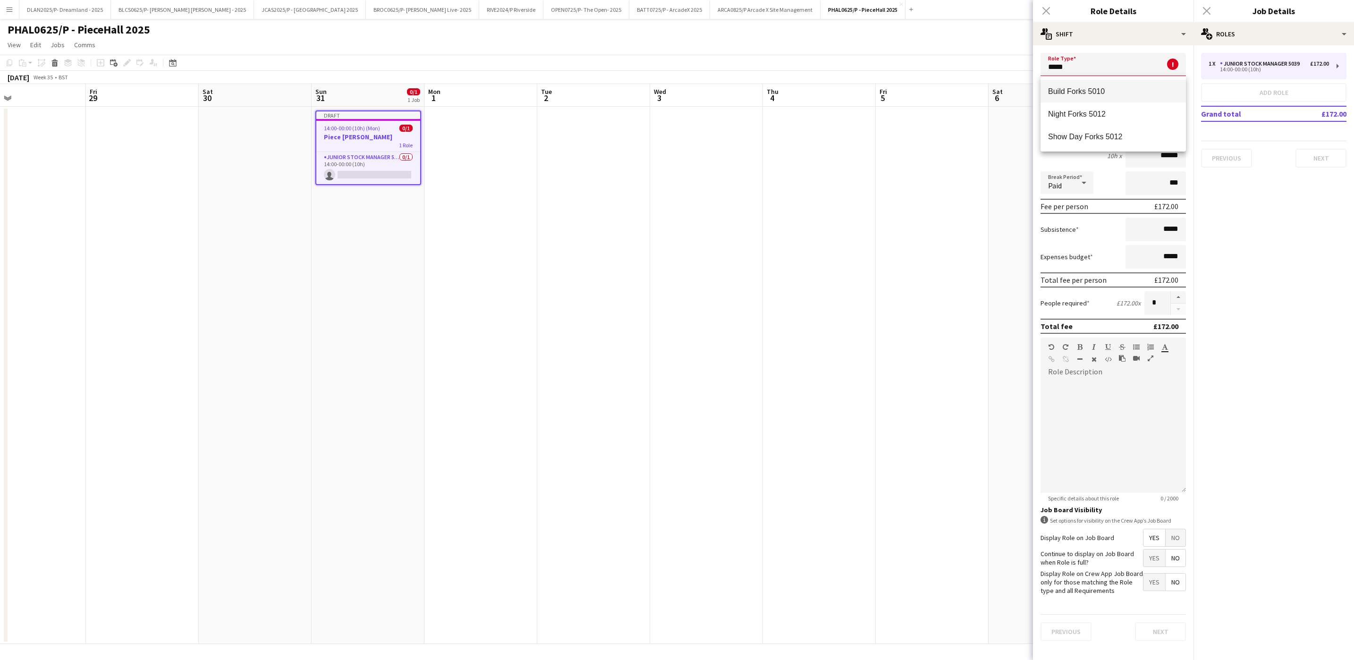
click at [1105, 87] on span "Build Forks 5010" at bounding box center [1113, 91] width 130 height 9
type input "**********"
type input "******"
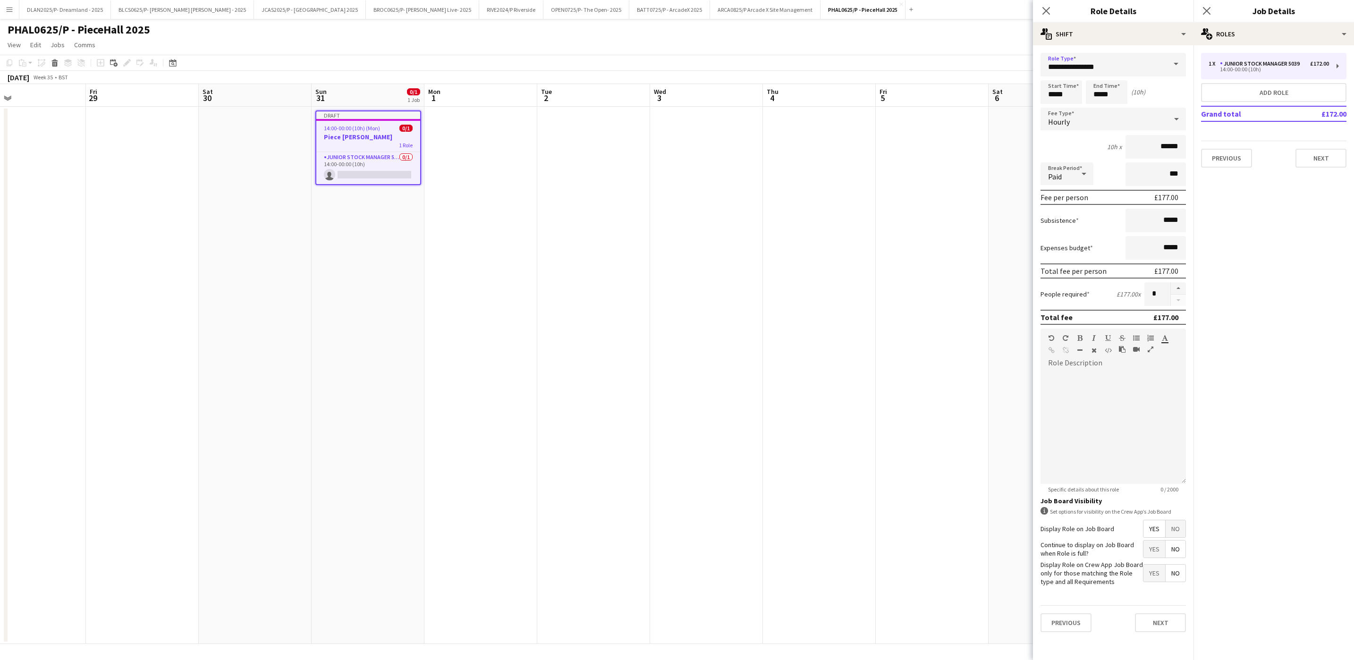
click at [1240, 283] on mat-expansion-panel "pencil3 General details 1 x Junior Stock Manager 5039 £172.00 14:00-00:00 (10h)…" at bounding box center [1274, 352] width 161 height 615
drag, startPoint x: 1073, startPoint y: 94, endPoint x: 879, endPoint y: 93, distance: 194.1
click at [851, 97] on body "Menu Boards Boards Boards All jobs Status Workforce Workforce My Workforce Recr…" at bounding box center [677, 330] width 1354 height 660
type input "*****"
drag, startPoint x: 1112, startPoint y: 101, endPoint x: 1075, endPoint y: 105, distance: 37.1
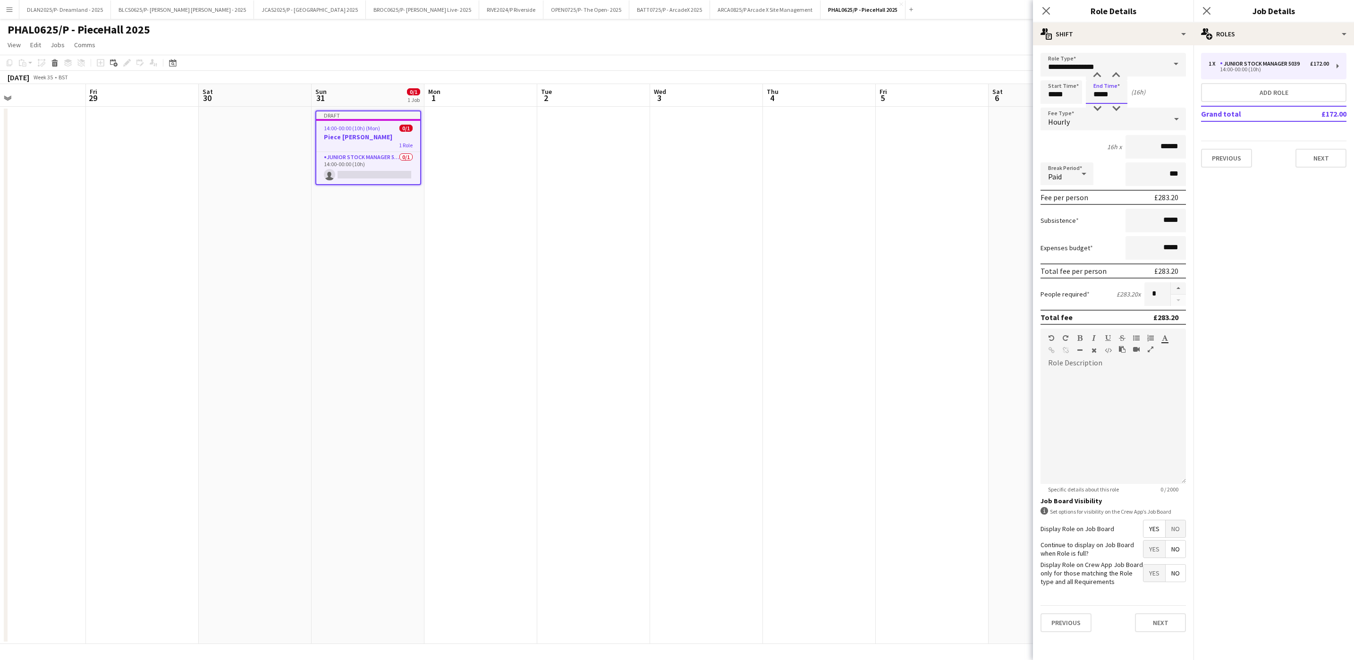
click at [1075, 105] on form "**********" at bounding box center [1113, 346] width 161 height 587
type input "*****"
click at [1237, 255] on mat-expansion-panel "pencil3 General details 1 x Junior Stock Manager 5039 £172.00 14:00-00:00 (10h)…" at bounding box center [1274, 352] width 161 height 615
click at [1049, 13] on icon "Close pop-in" at bounding box center [1046, 10] width 9 height 9
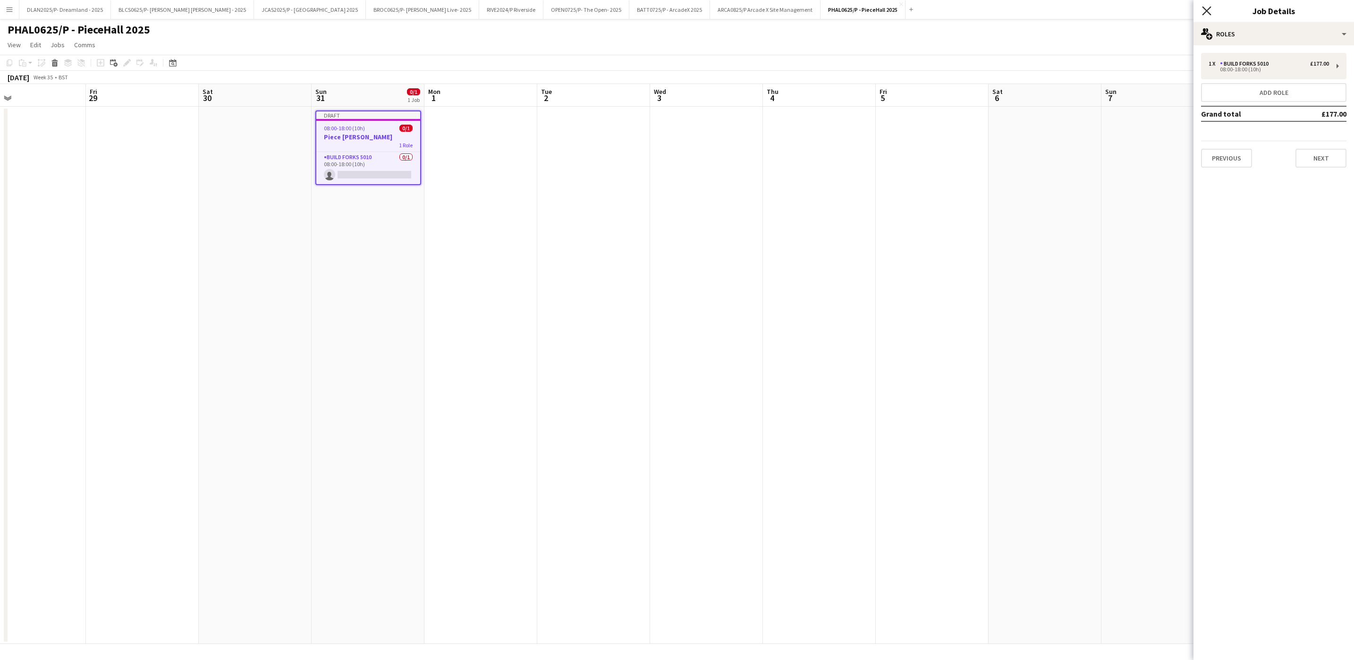
click at [1206, 10] on icon at bounding box center [1206, 10] width 9 height 9
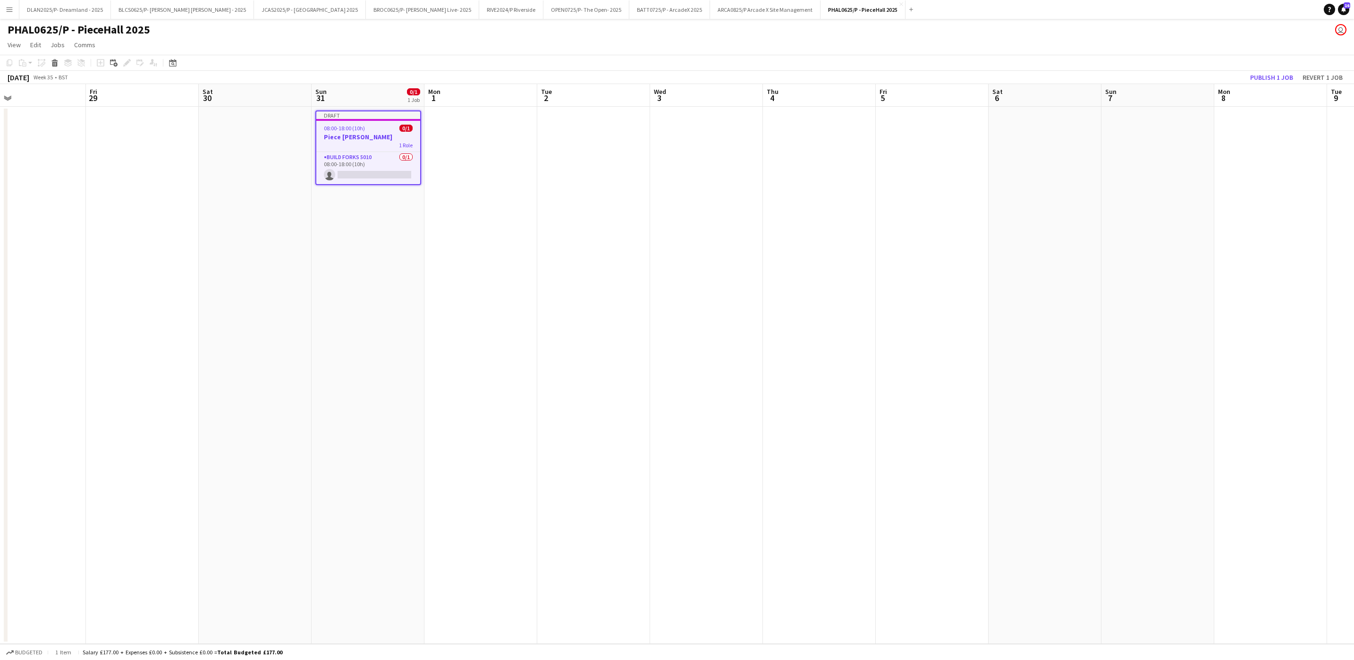
click at [523, 255] on app-date-cell at bounding box center [481, 375] width 113 height 537
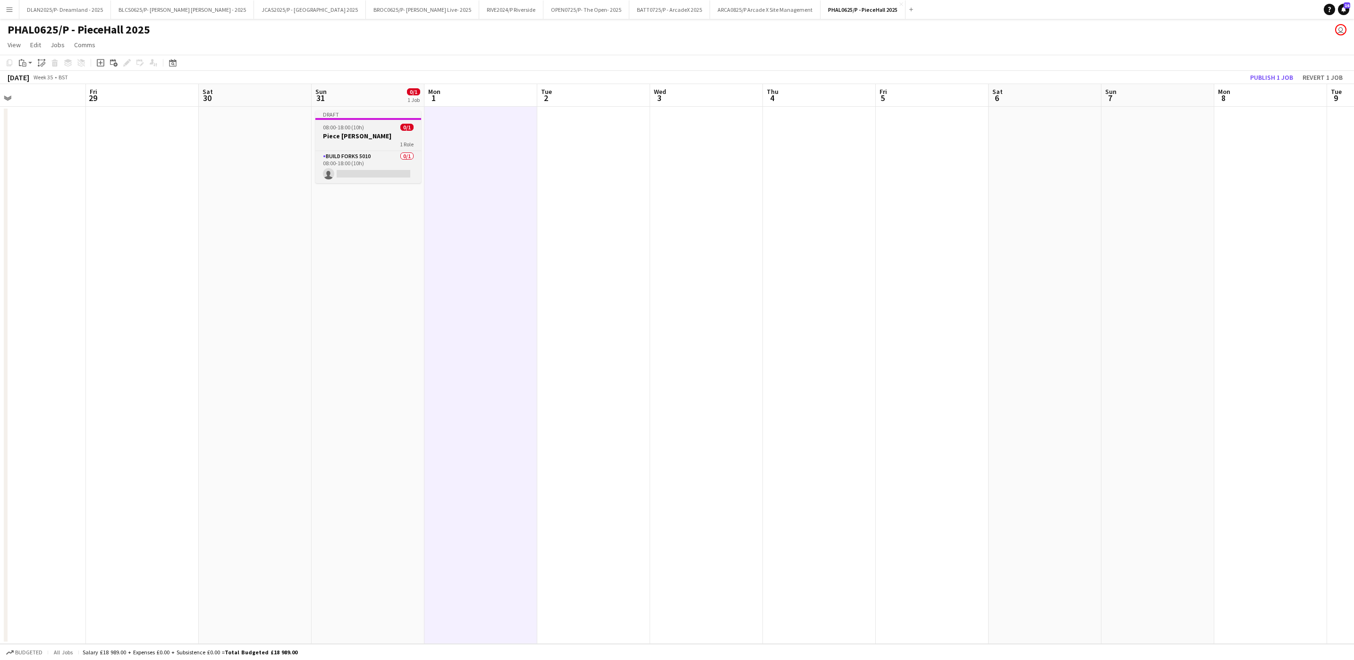
click at [340, 132] on h3 "Piece [PERSON_NAME]" at bounding box center [368, 136] width 106 height 8
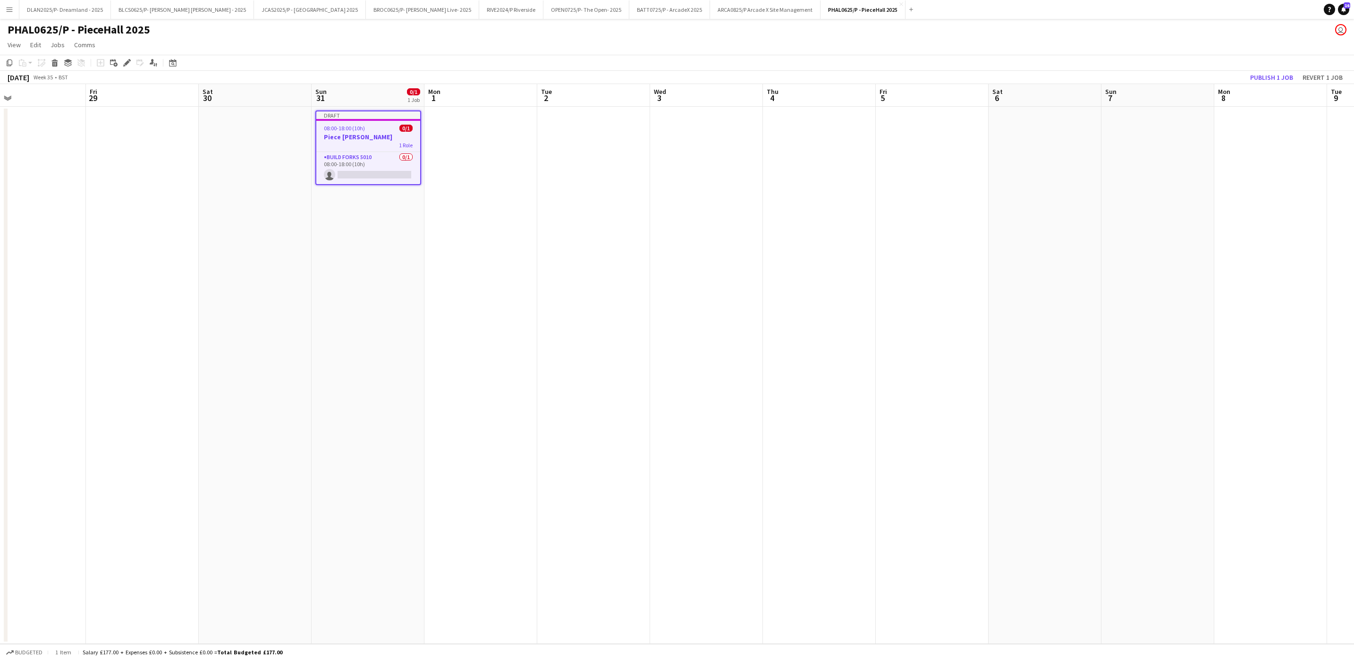
click at [457, 178] on app-date-cell at bounding box center [481, 375] width 113 height 537
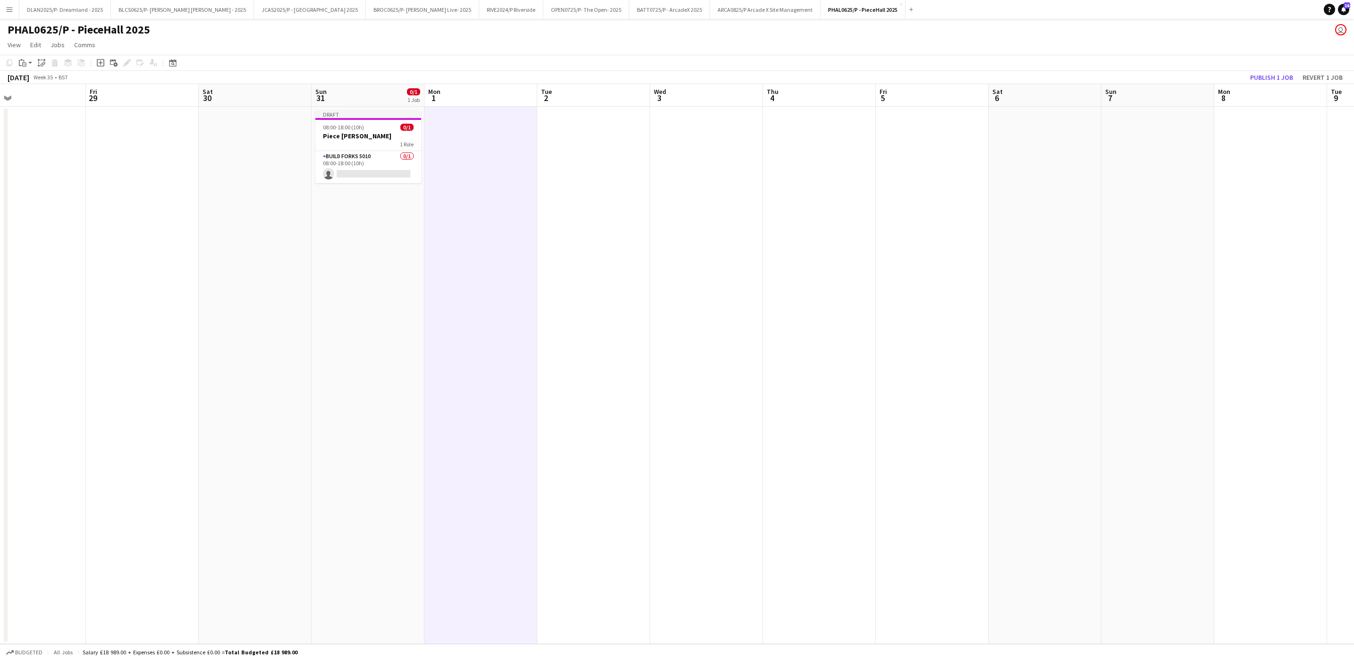
click at [625, 173] on app-date-cell at bounding box center [593, 375] width 113 height 537
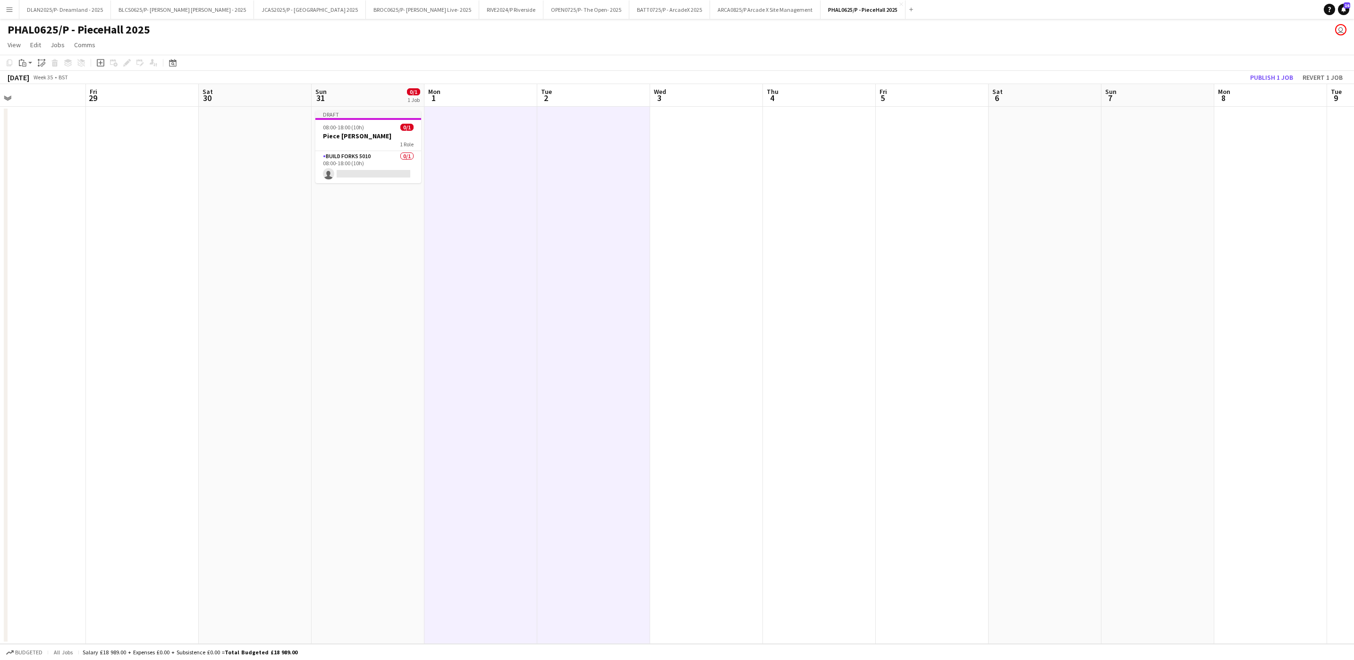
click at [694, 165] on app-date-cell at bounding box center [706, 375] width 113 height 537
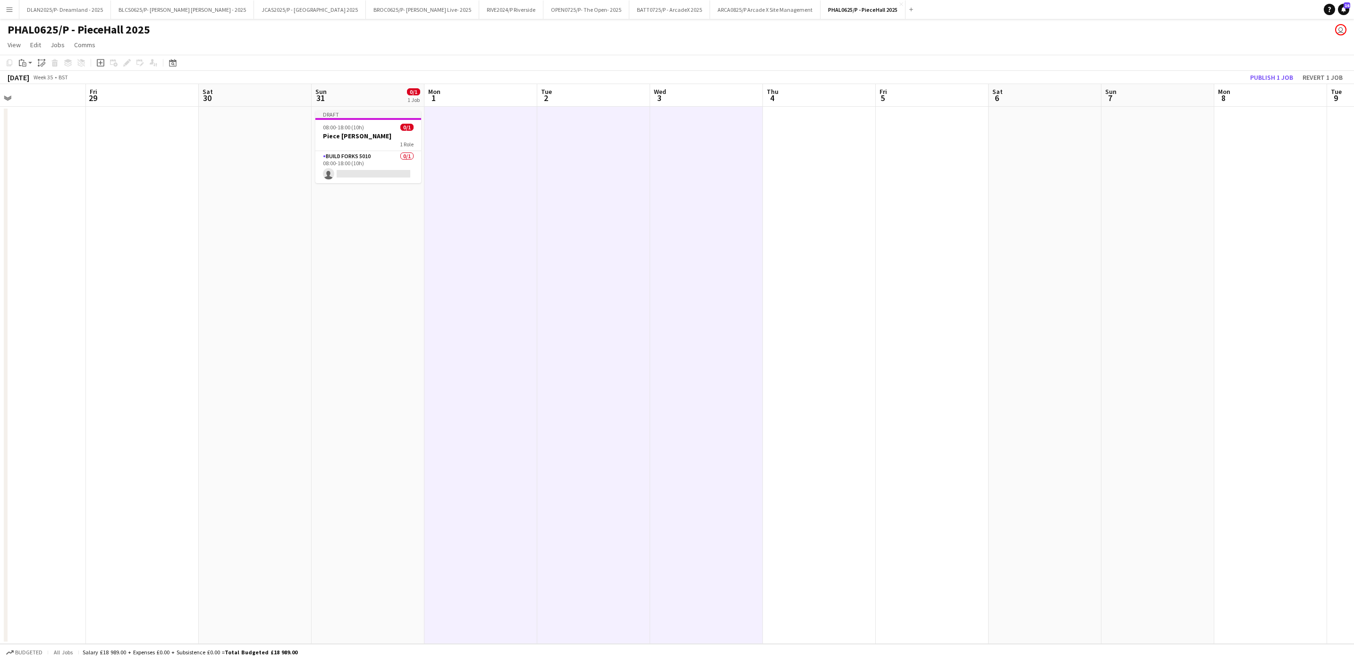
click at [894, 166] on app-date-cell at bounding box center [932, 375] width 113 height 537
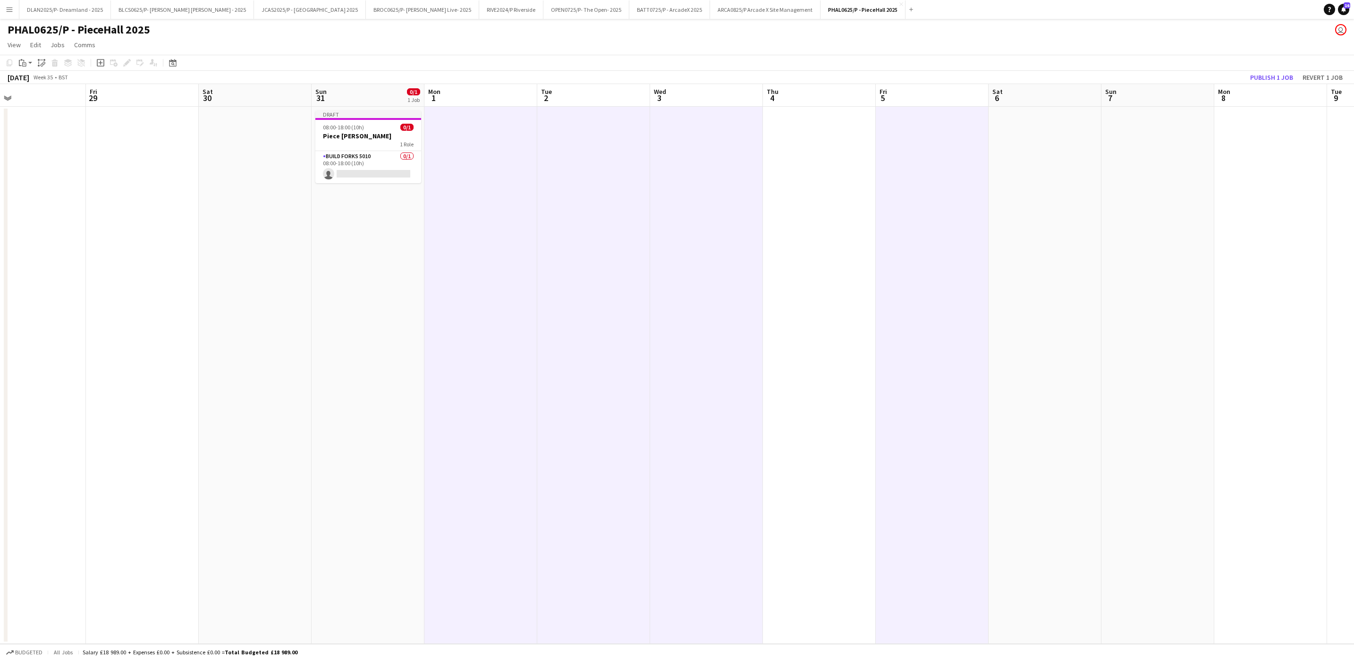
click at [802, 158] on app-date-cell at bounding box center [819, 375] width 113 height 537
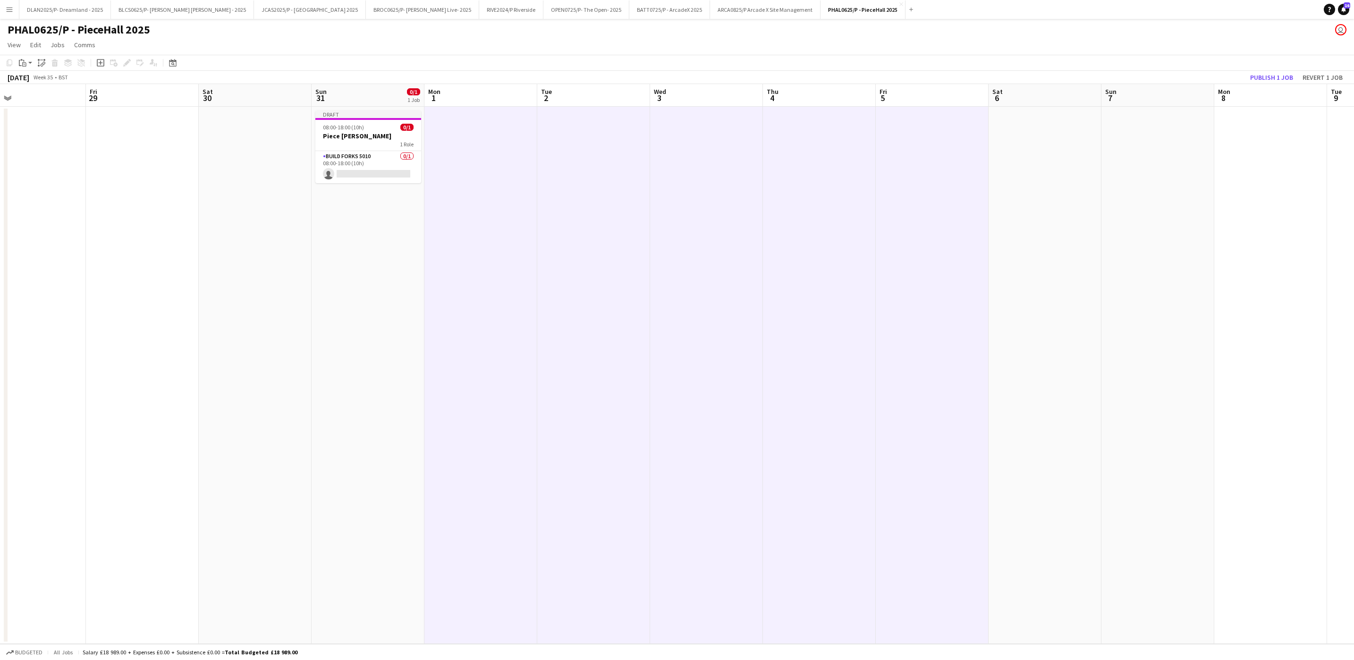
click at [894, 159] on app-date-cell at bounding box center [932, 375] width 113 height 537
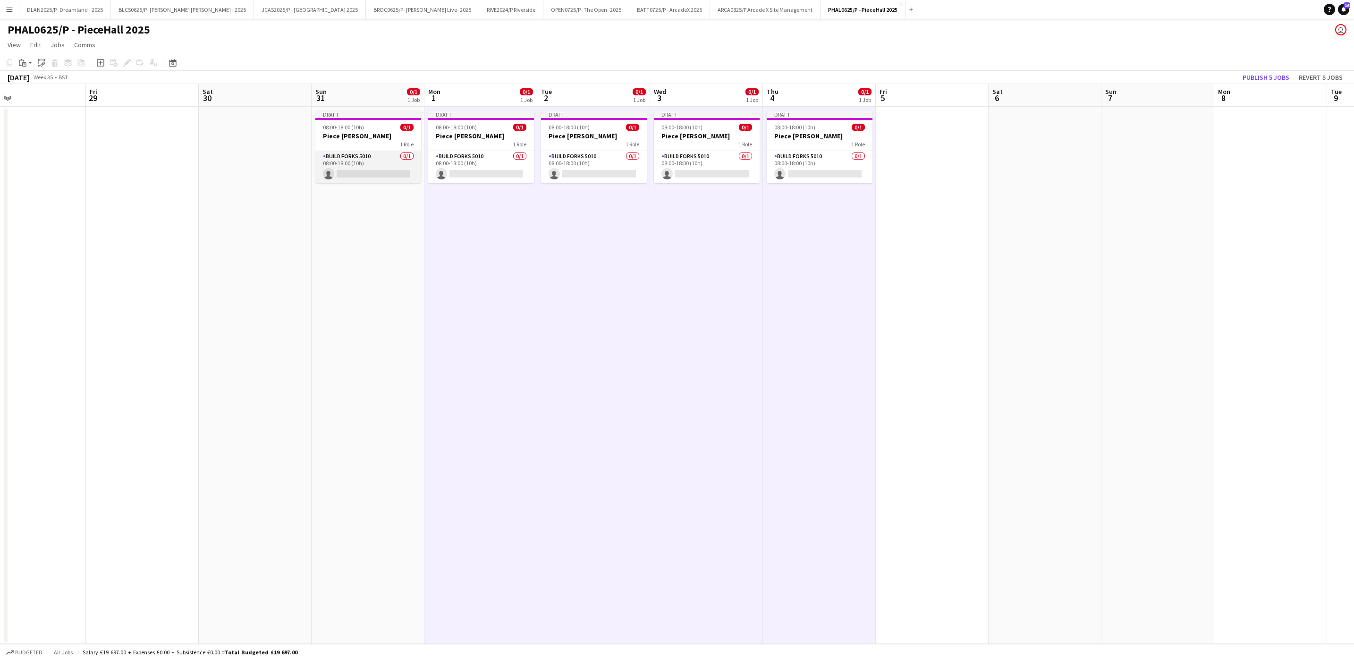
click at [374, 170] on app-card-role "Build Forks 5010 0/1 08:00-18:00 (10h) single-neutral-actions" at bounding box center [368, 167] width 106 height 32
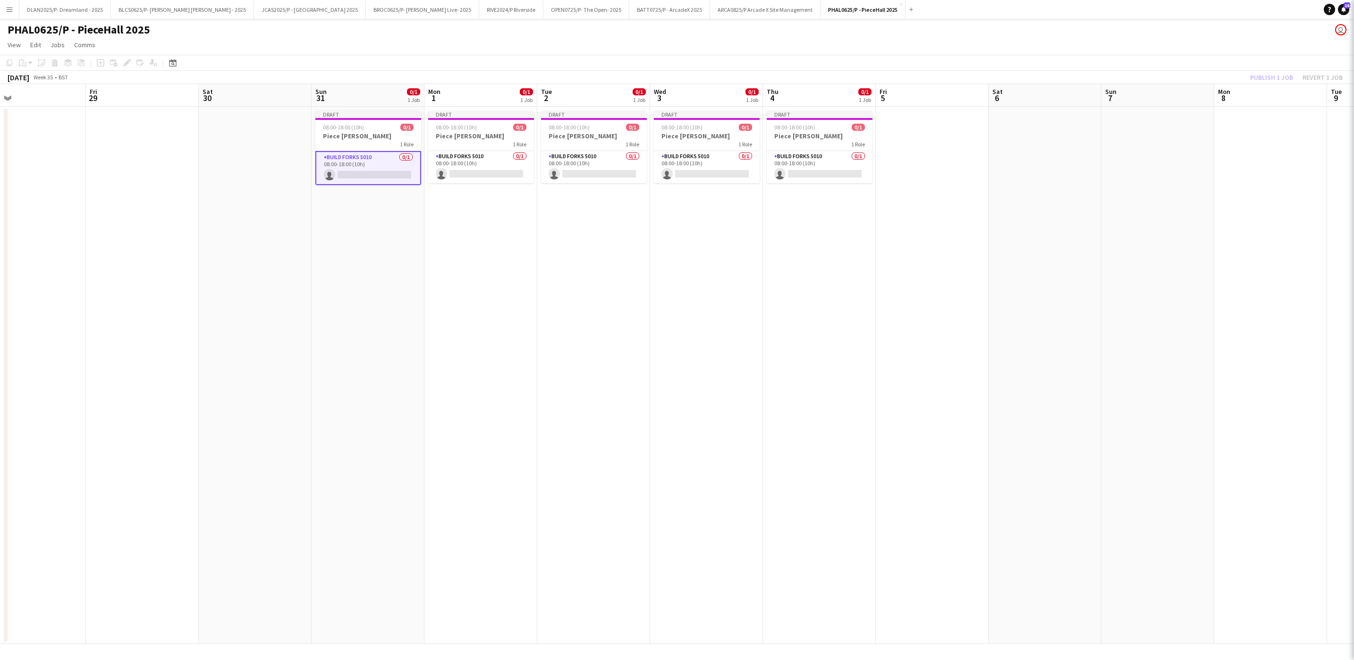
scroll to position [0, 252]
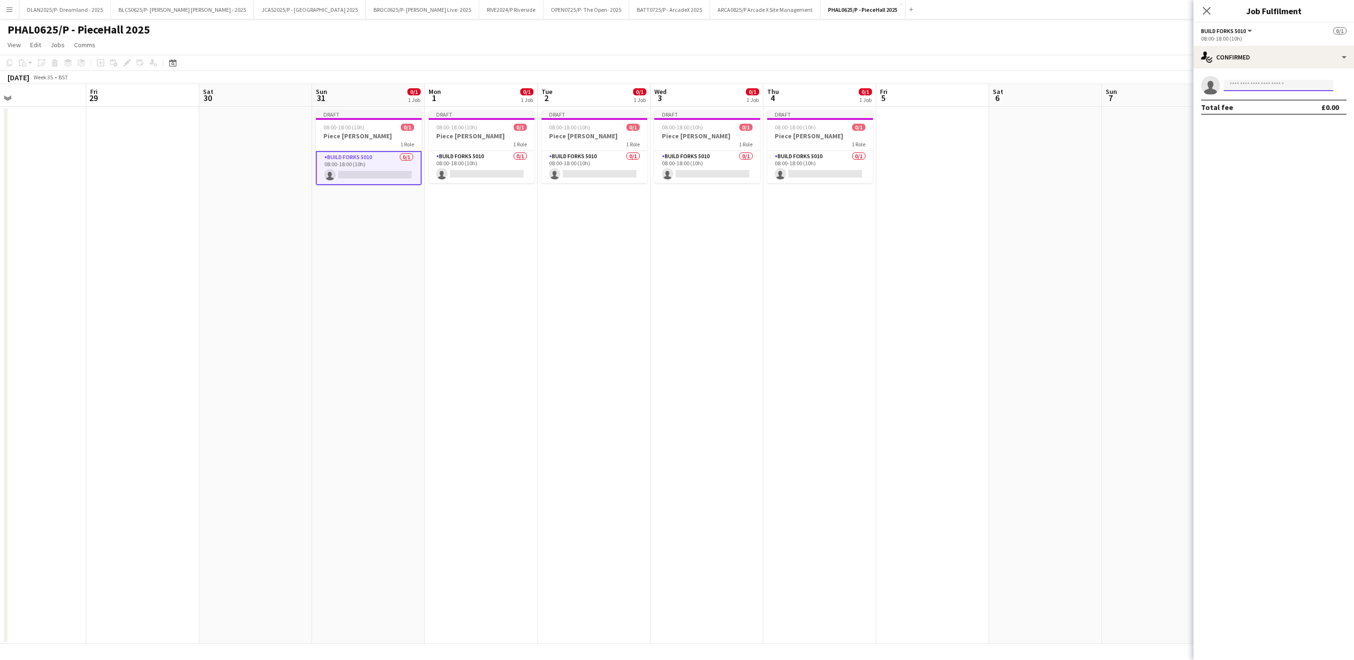
click at [1296, 89] on input at bounding box center [1279, 85] width 110 height 11
type input "*****"
click at [1264, 104] on span "[EMAIL_ADDRESS][DOMAIN_NAME]" at bounding box center [1278, 107] width 94 height 8
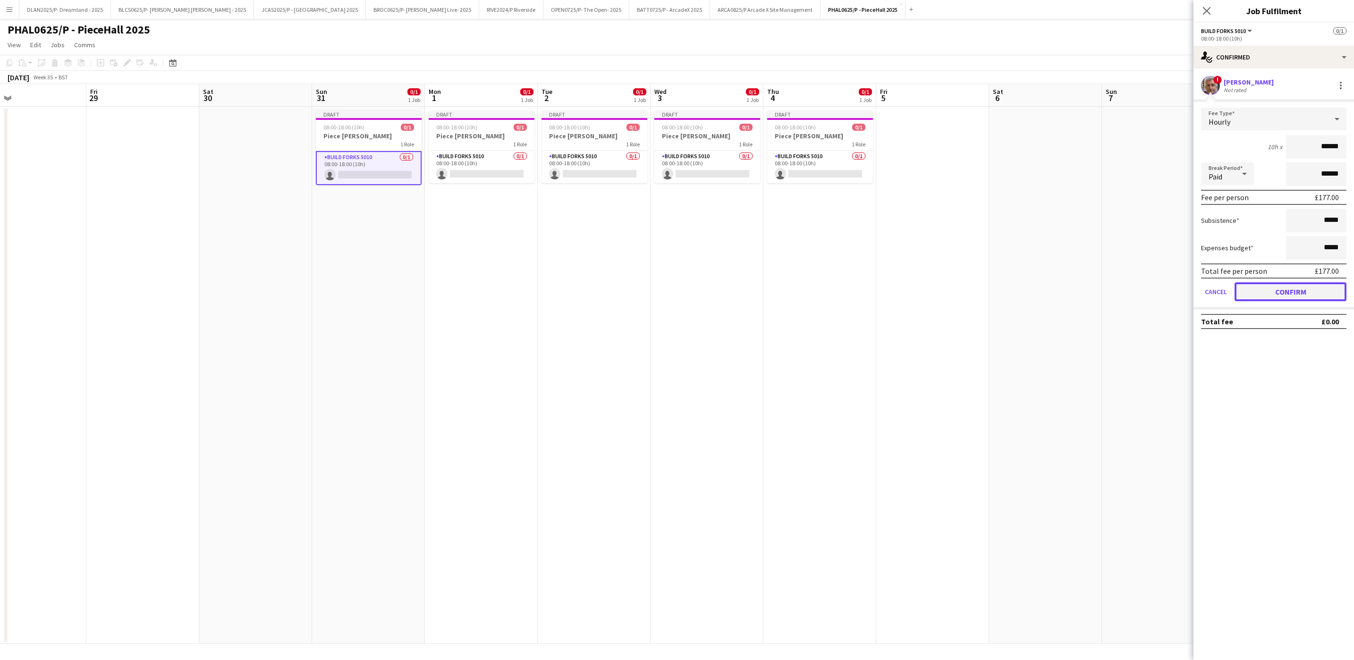
click at [1280, 289] on button "Confirm" at bounding box center [1291, 291] width 112 height 19
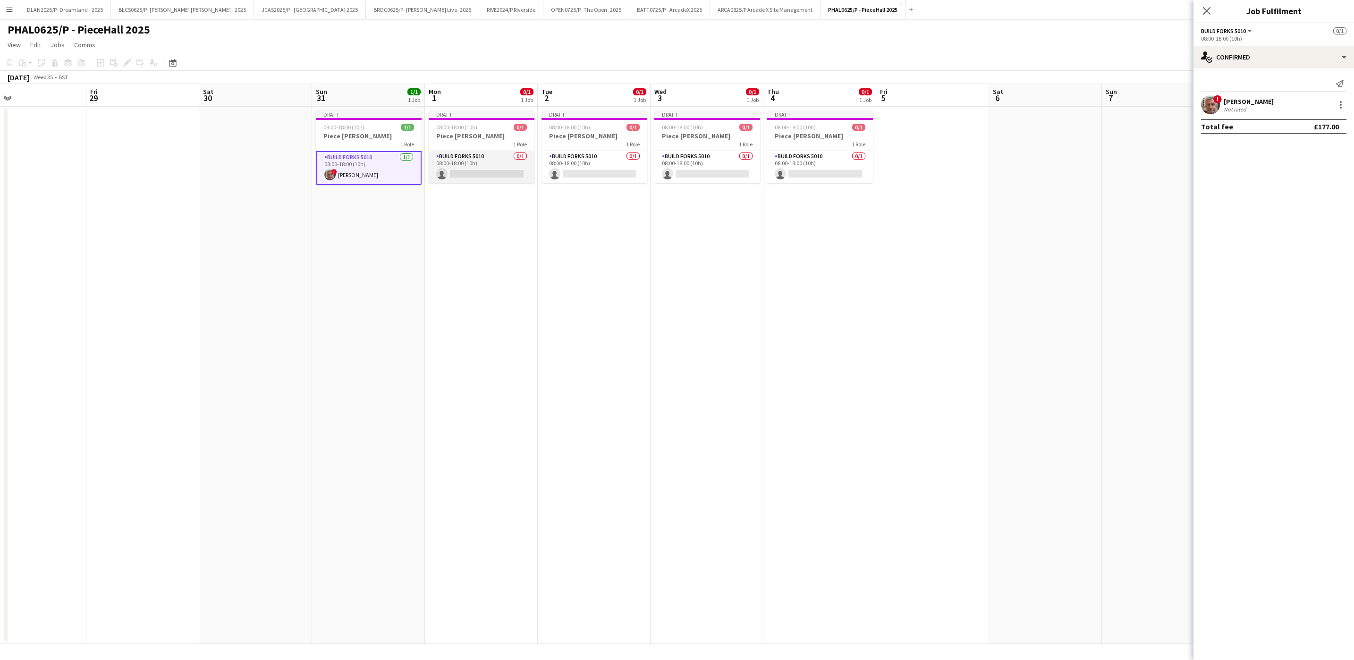
click at [495, 167] on app-card-role "Build Forks 5010 0/1 08:00-18:00 (10h) single-neutral-actions" at bounding box center [482, 167] width 106 height 32
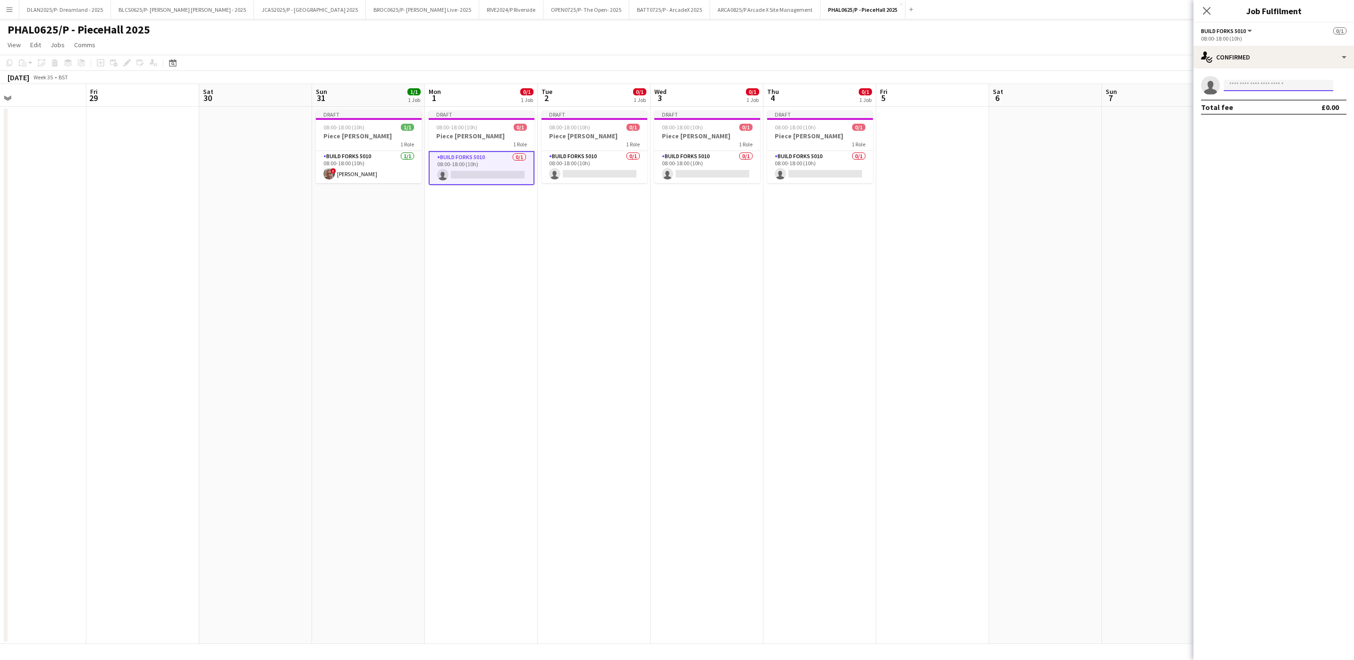
click at [1252, 87] on input at bounding box center [1279, 85] width 110 height 11
type input "*****"
click at [1277, 115] on span "[PHONE_NUMBER]" at bounding box center [1278, 114] width 94 height 8
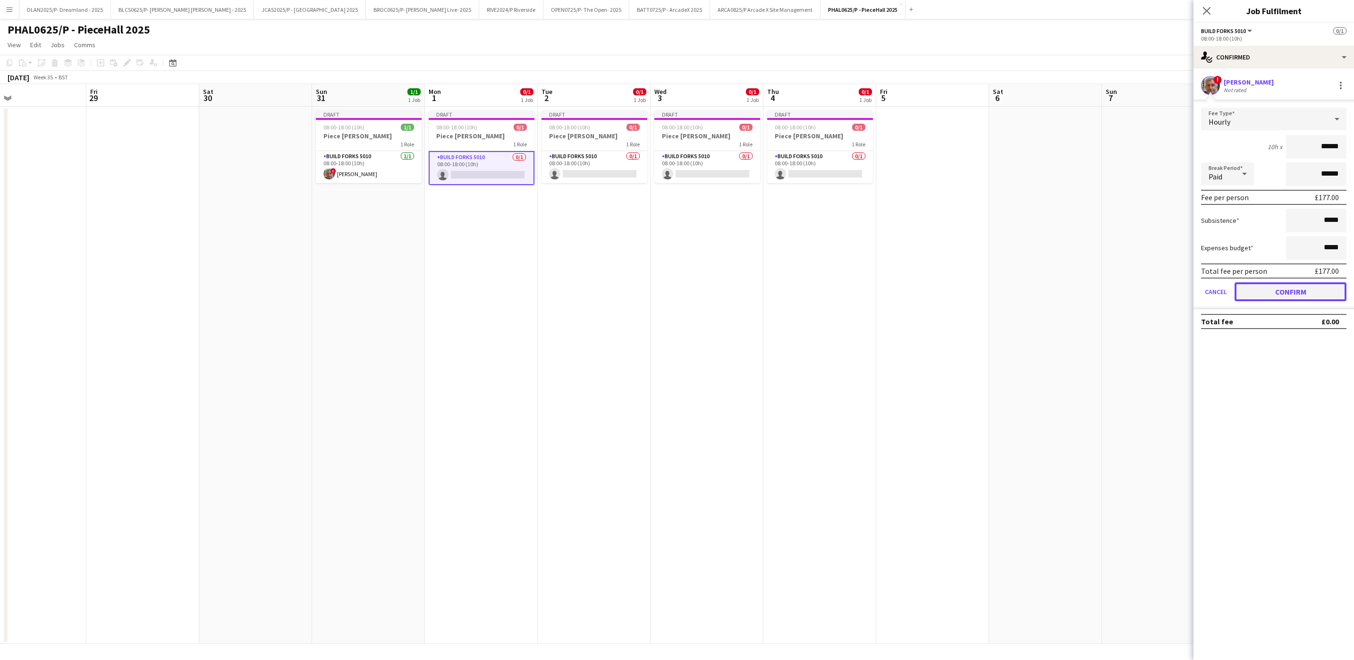
click at [1257, 287] on button "Confirm" at bounding box center [1291, 291] width 112 height 19
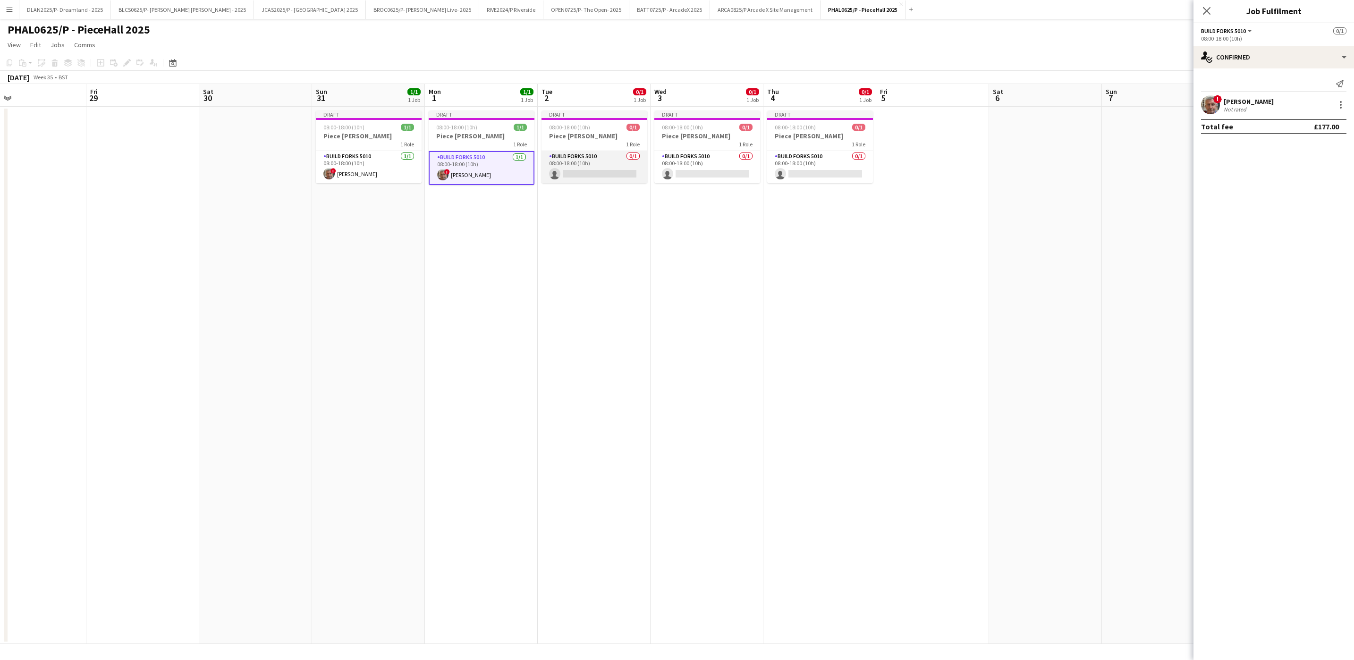
click at [566, 174] on app-card-role "Build Forks 5010 0/1 08:00-18:00 (10h) single-neutral-actions" at bounding box center [595, 167] width 106 height 32
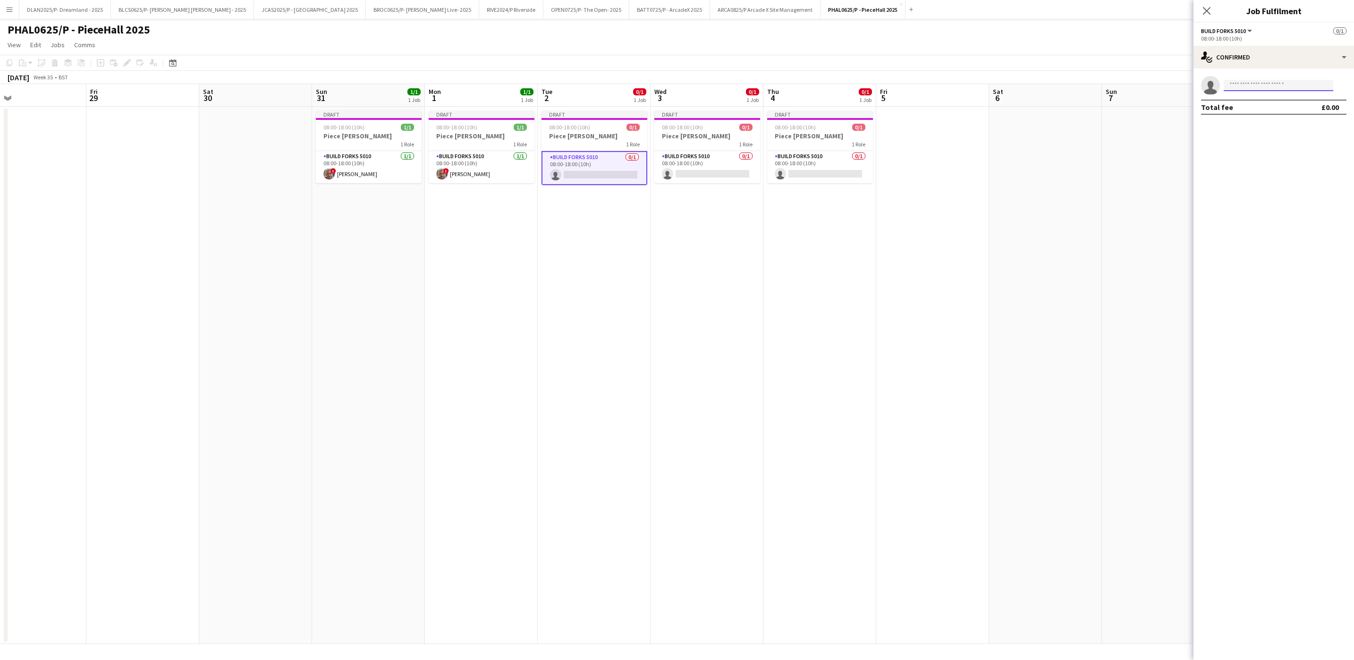
click at [1255, 88] on input at bounding box center [1279, 85] width 110 height 11
type input "*****"
click at [1273, 94] on div "[PERSON_NAME] Active [EMAIL_ADDRESS][DOMAIN_NAME] [PHONE_NUMBER]" at bounding box center [1279, 106] width 110 height 30
click at [1274, 101] on span "[PERSON_NAME]" at bounding box center [1258, 99] width 54 height 8
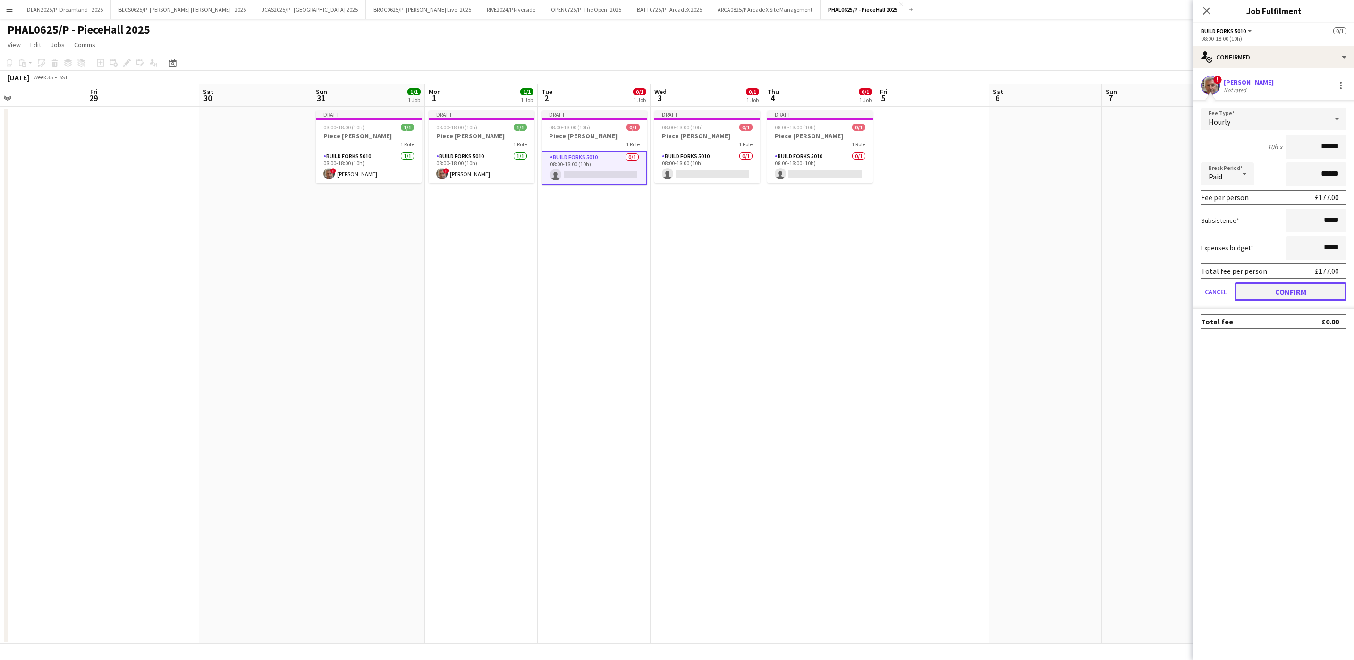
click at [1288, 292] on button "Confirm" at bounding box center [1291, 291] width 112 height 19
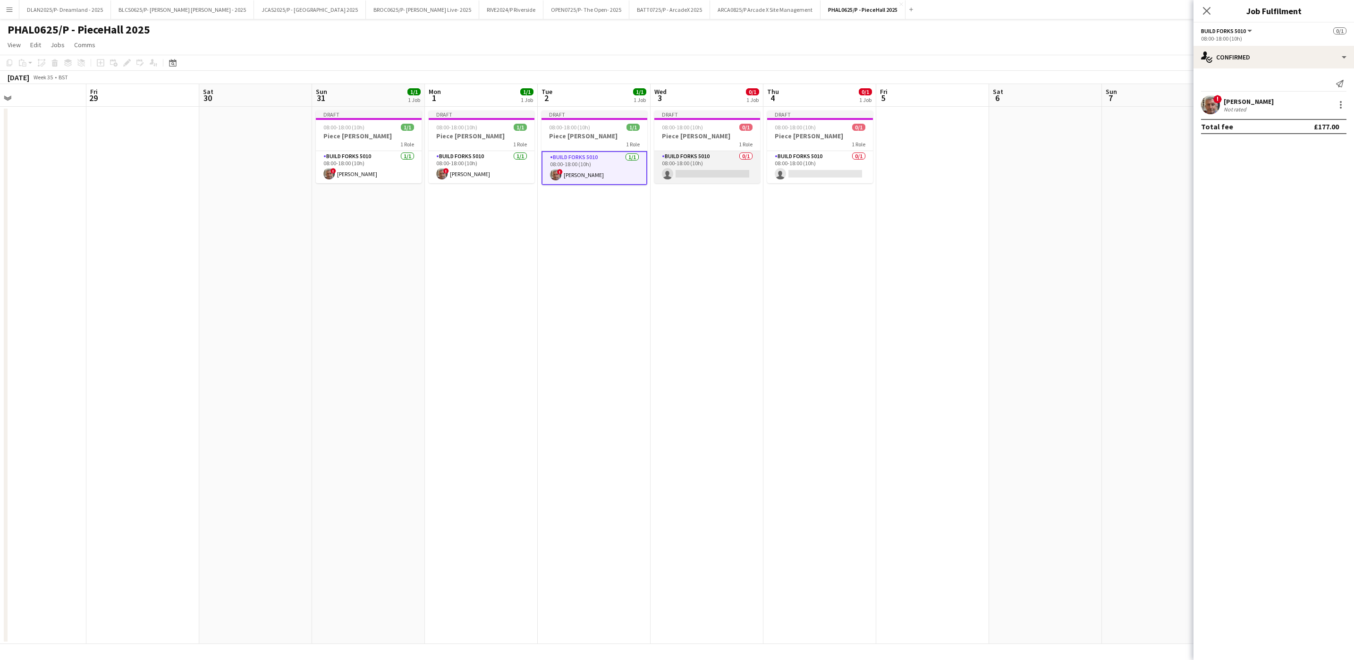
click at [733, 163] on app-card-role "Build Forks 5010 0/1 08:00-18:00 (10h) single-neutral-actions" at bounding box center [707, 167] width 106 height 32
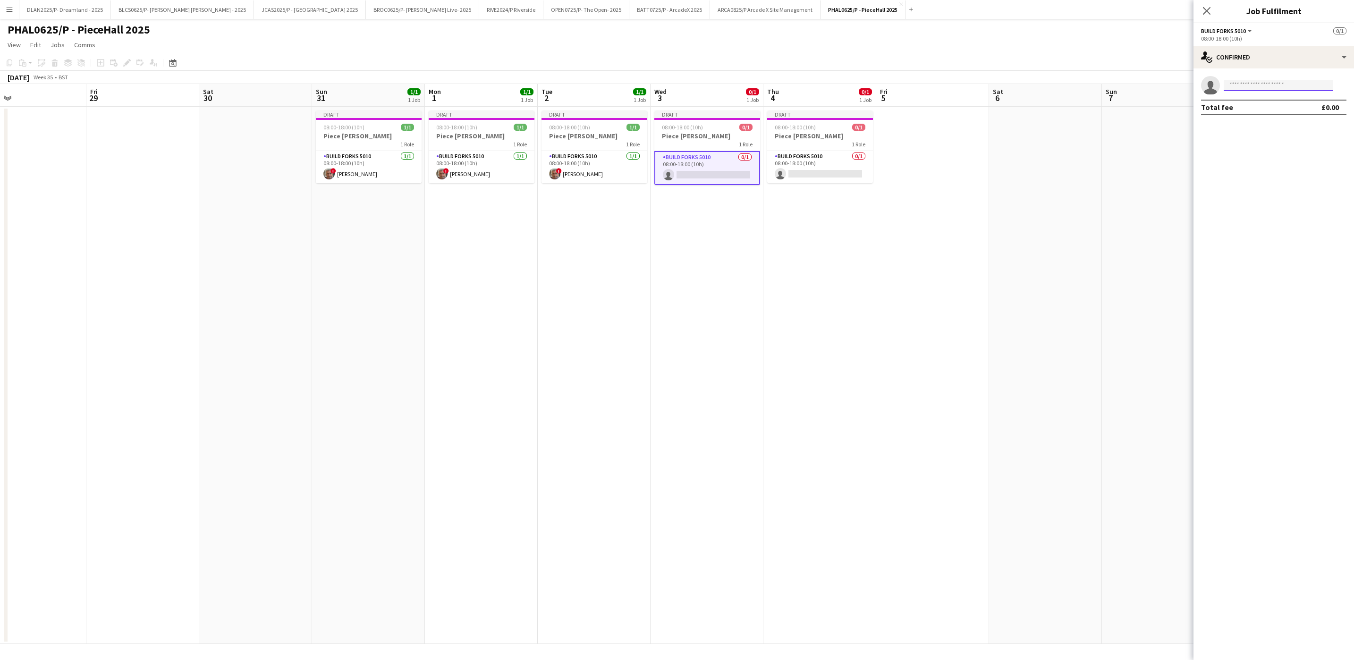
click at [1298, 90] on input at bounding box center [1279, 85] width 110 height 11
type input "*****"
click at [1274, 109] on span "[EMAIL_ADDRESS][DOMAIN_NAME]" at bounding box center [1278, 107] width 94 height 8
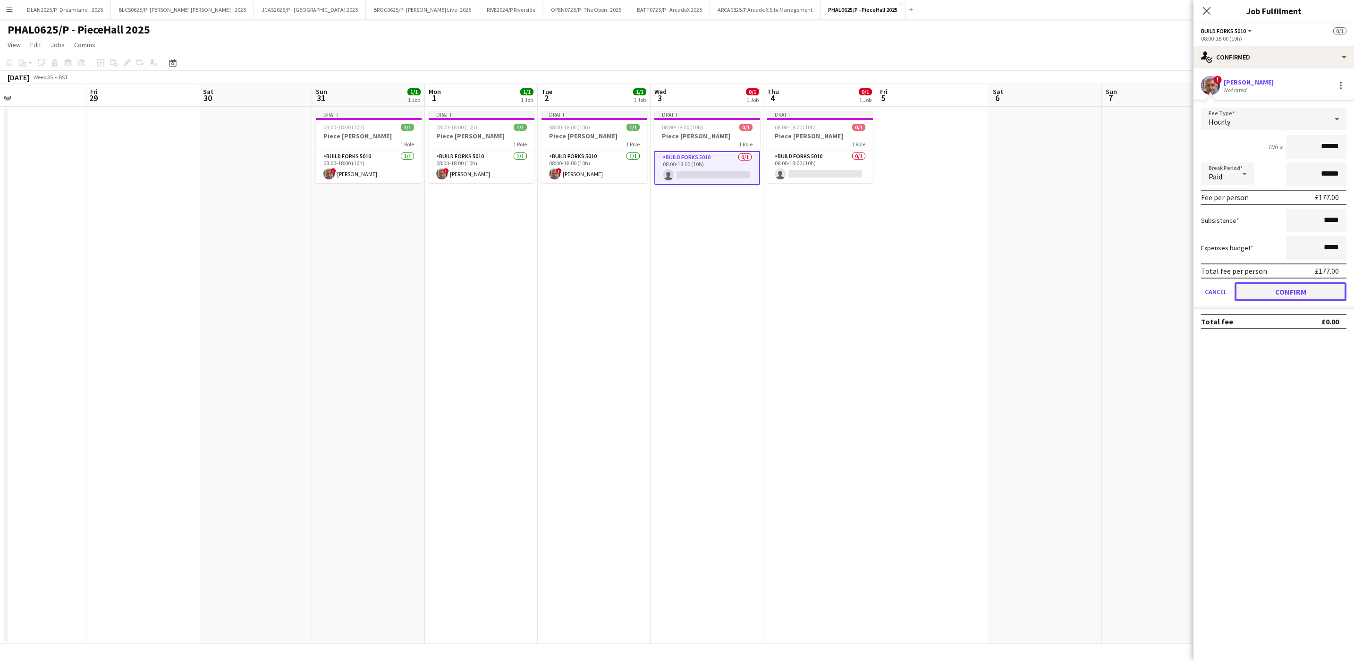
click at [1285, 292] on button "Confirm" at bounding box center [1291, 291] width 112 height 19
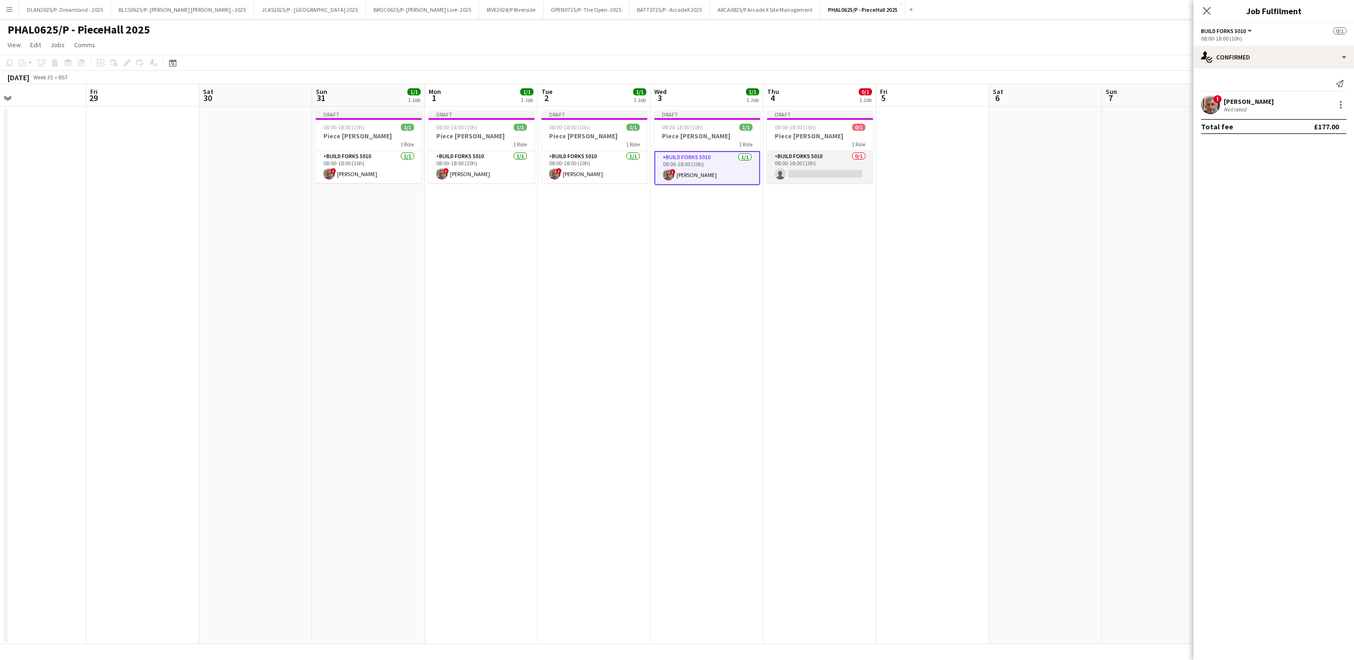
click at [832, 174] on app-card-role "Build Forks 5010 0/1 08:00-18:00 (10h) single-neutral-actions" at bounding box center [820, 167] width 106 height 32
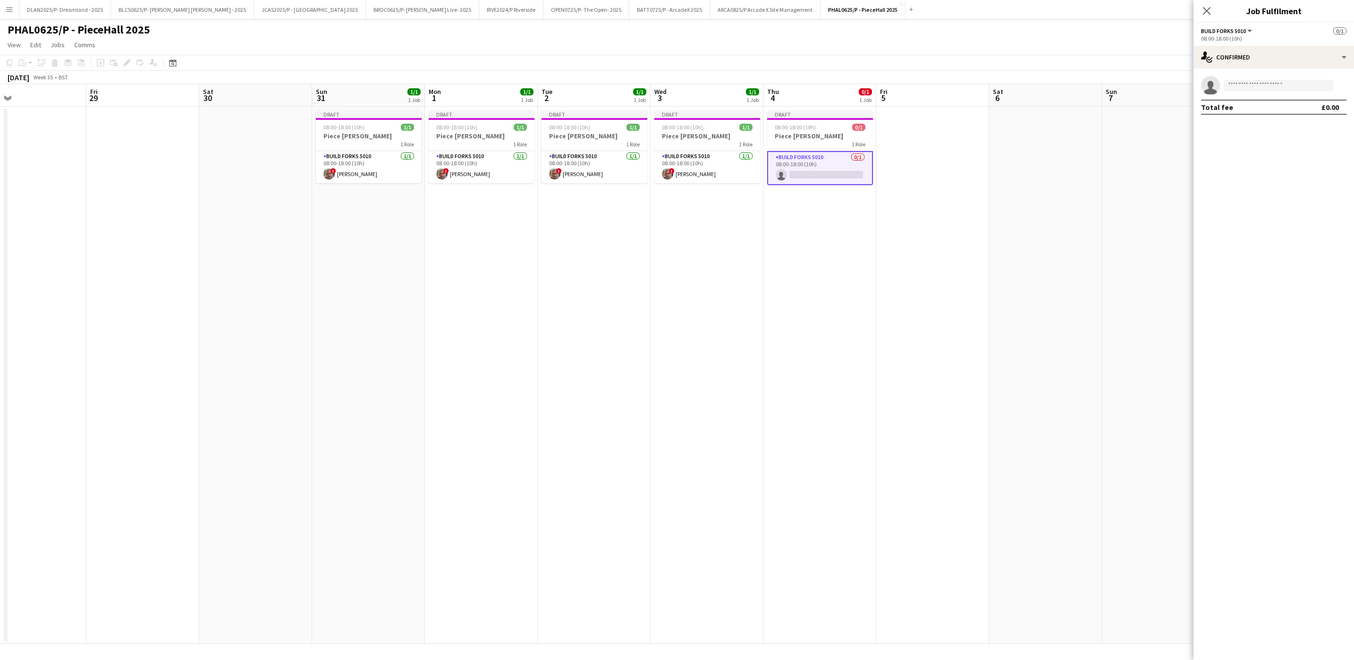
click at [1292, 78] on app-invite-slot "single-neutral-actions" at bounding box center [1274, 85] width 161 height 19
click at [1285, 88] on input at bounding box center [1279, 85] width 110 height 11
type input "*****"
click at [1271, 110] on span "[EMAIL_ADDRESS][DOMAIN_NAME]" at bounding box center [1278, 107] width 94 height 8
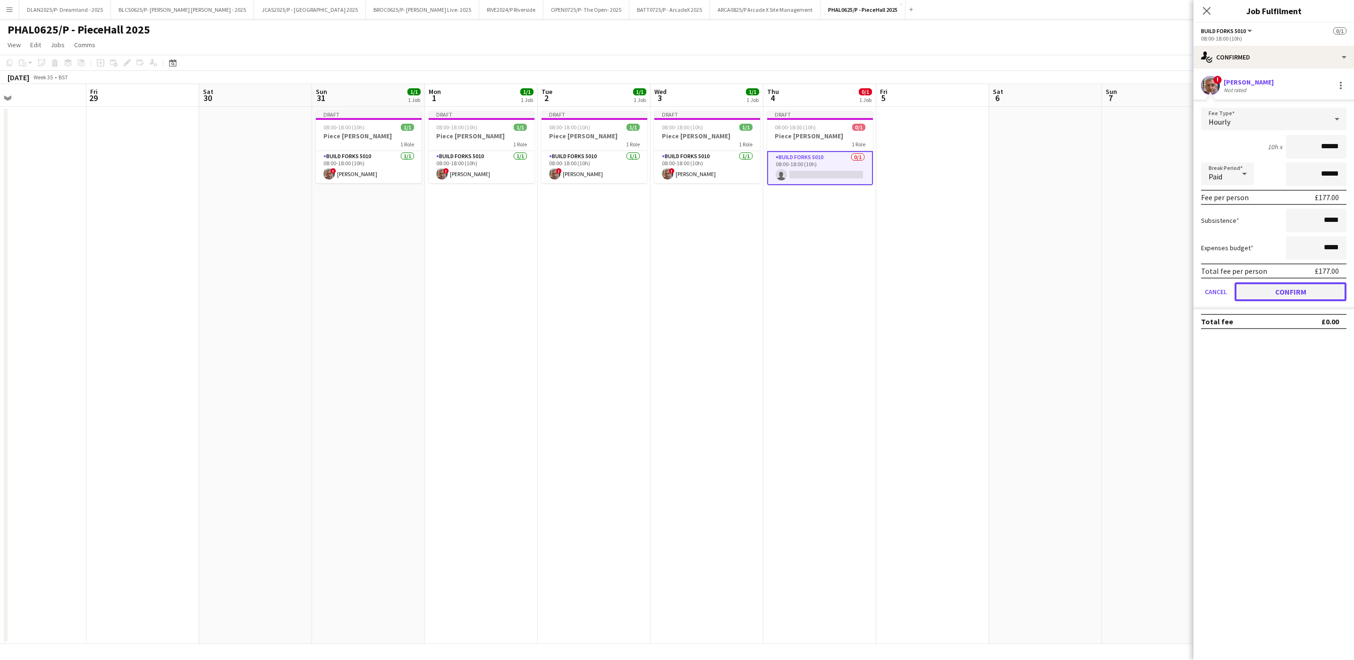
click at [1258, 284] on button "Confirm" at bounding box center [1291, 291] width 112 height 19
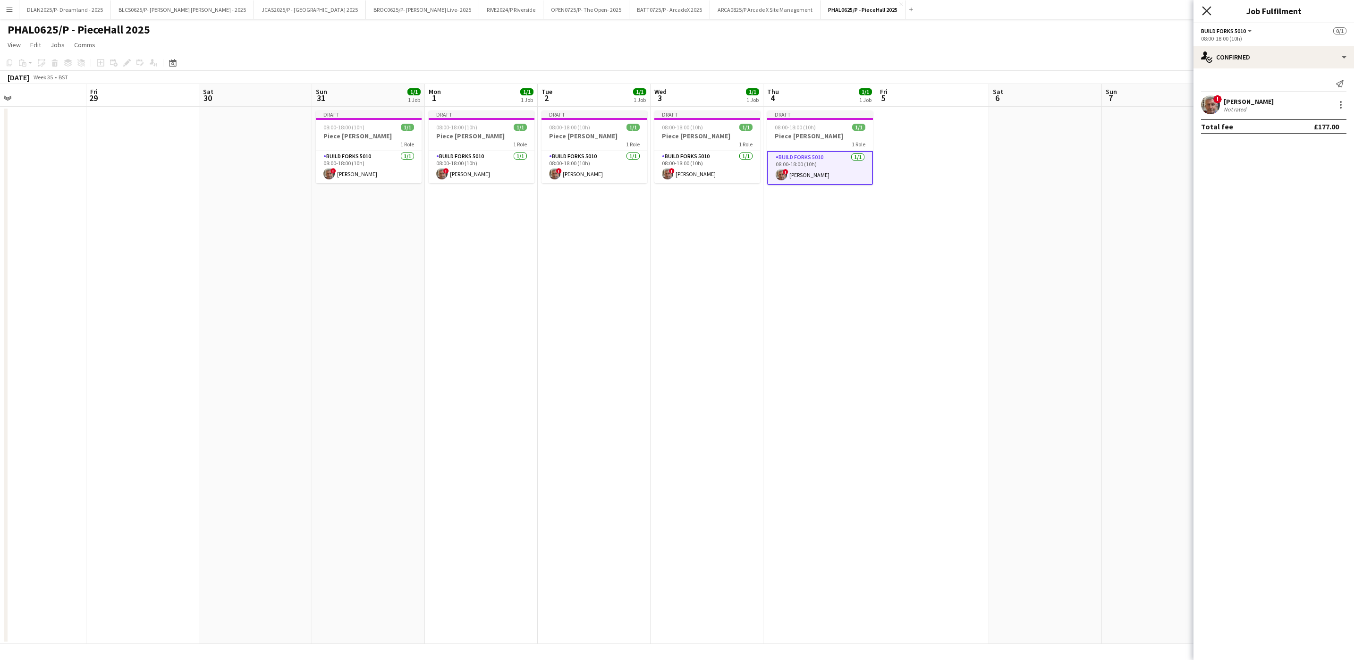
click at [1211, 10] on icon "Close pop-in" at bounding box center [1206, 10] width 9 height 9
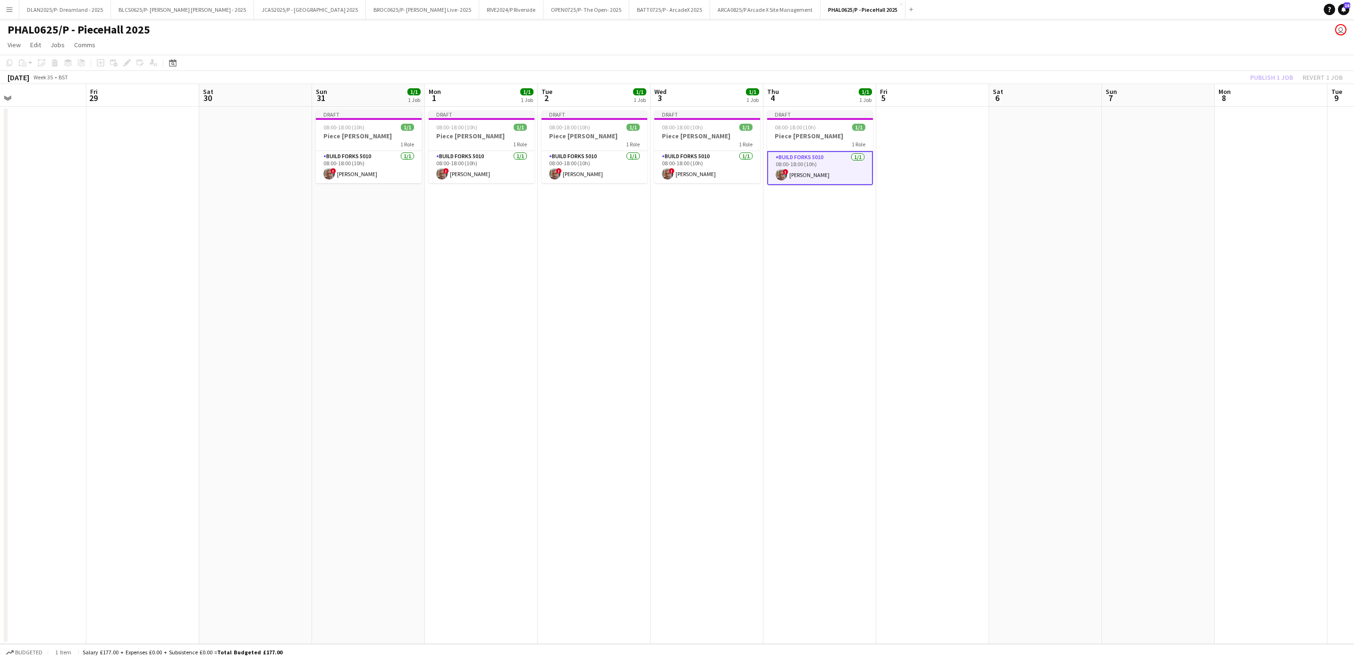
click at [1256, 105] on app-board-header-date "Mon 8" at bounding box center [1271, 95] width 113 height 23
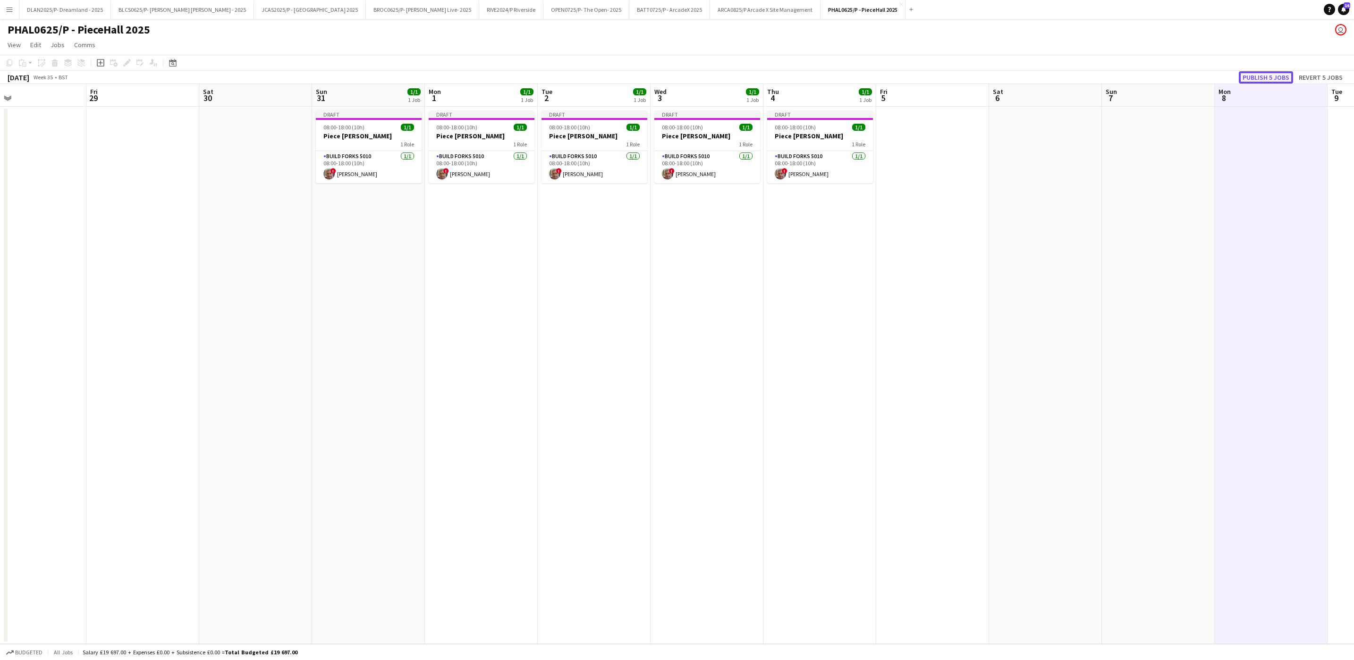
click at [1281, 74] on button "Publish 5 jobs" at bounding box center [1266, 77] width 54 height 12
